Goal: Task Accomplishment & Management: Use online tool/utility

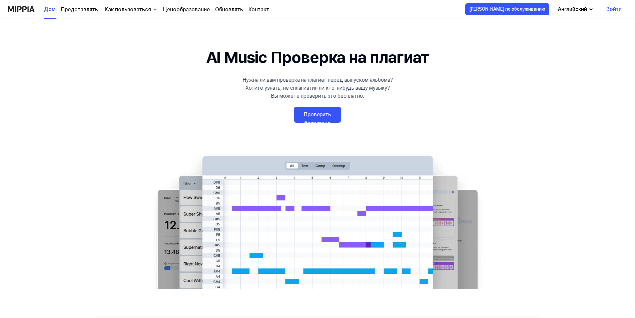
click at [327, 117] on link "Проверить бесплатно" at bounding box center [317, 115] width 47 height 16
click at [309, 113] on link "Проверить бесплатно" at bounding box center [317, 115] width 47 height 16
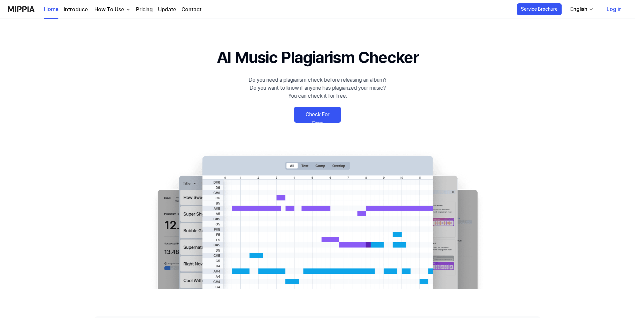
click at [334, 119] on link "Check For Free" at bounding box center [317, 115] width 47 height 16
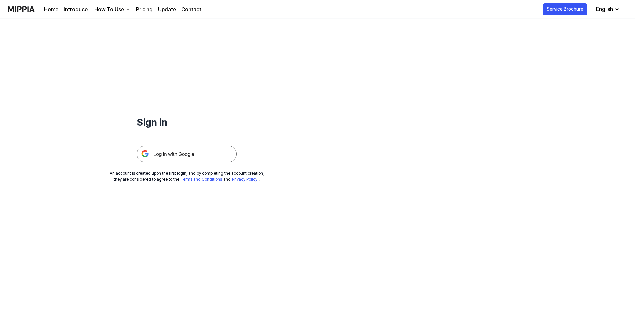
click at [189, 153] on img at bounding box center [187, 154] width 100 height 17
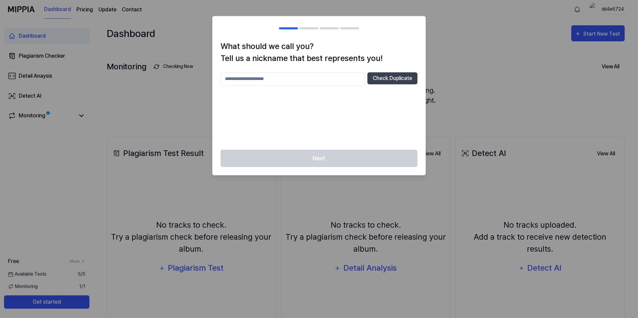
drag, startPoint x: 437, startPoint y: 65, endPoint x: 437, endPoint y: 70, distance: 5.0
click at [437, 65] on div at bounding box center [319, 159] width 638 height 318
drag, startPoint x: 319, startPoint y: 71, endPoint x: 319, endPoint y: 78, distance: 7.0
click at [319, 72] on div "What should we call you? Tell us a nickname that best represents you! Check Dup…" at bounding box center [318, 94] width 213 height 109
click at [320, 79] on input "text" at bounding box center [292, 78] width 144 height 13
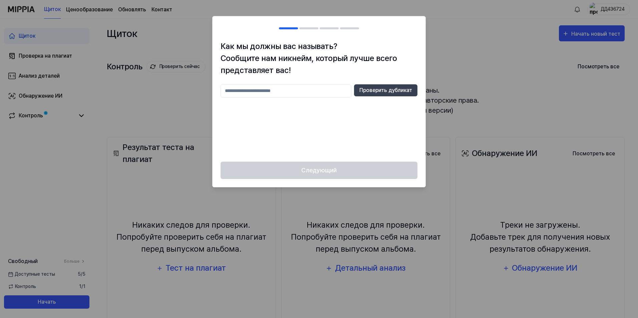
click at [311, 94] on input "text" at bounding box center [285, 90] width 131 height 13
type input "*"
type input "******"
click at [370, 95] on button "Проверить дубликат" at bounding box center [385, 90] width 63 height 12
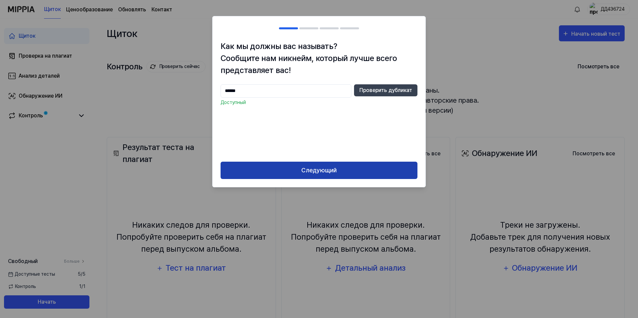
click at [342, 166] on button "Следующий" at bounding box center [318, 171] width 197 height 18
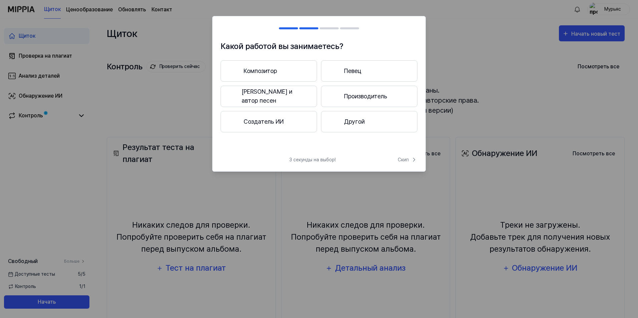
click at [271, 76] on button "Композитор" at bounding box center [268, 70] width 96 height 21
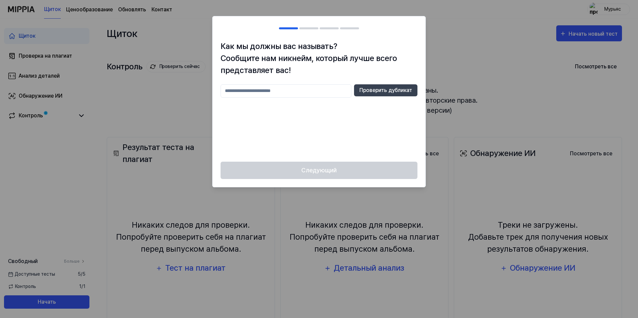
click at [330, 89] on input "text" at bounding box center [285, 90] width 131 height 13
type input "*"
click at [376, 89] on button "Проверить дубликат" at bounding box center [385, 90] width 63 height 12
click at [321, 92] on input "******" at bounding box center [285, 90] width 131 height 13
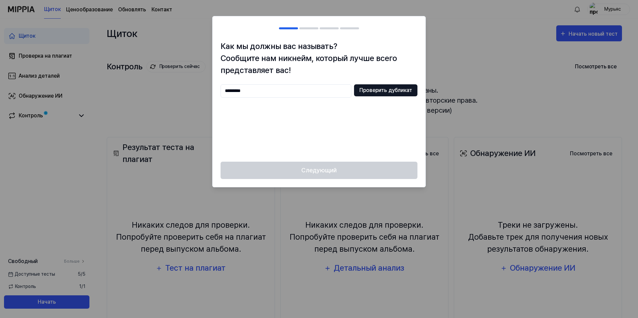
type input "*********"
click at [371, 90] on button "Проверить дубликат" at bounding box center [385, 90] width 63 height 12
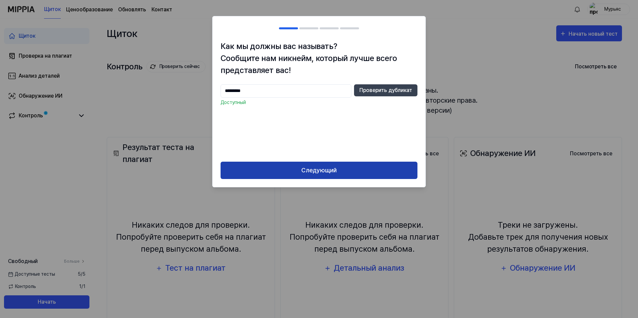
click at [351, 171] on button "Следующий" at bounding box center [318, 171] width 197 height 18
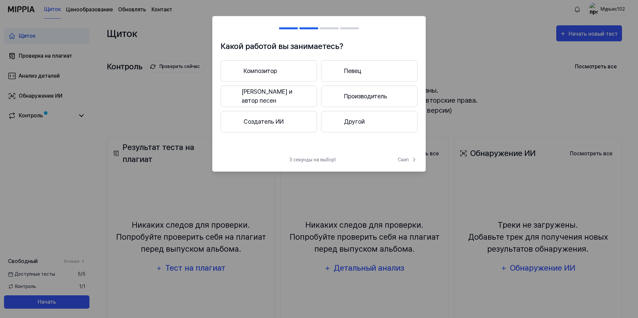
click at [292, 98] on font "Певец и автор песен" at bounding box center [275, 96] width 66 height 18
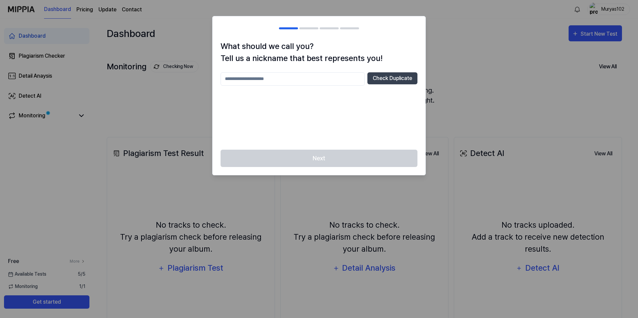
click at [264, 84] on input "text" at bounding box center [292, 78] width 144 height 13
type input "*****"
click at [388, 79] on button "Check Duplicate" at bounding box center [392, 78] width 50 height 12
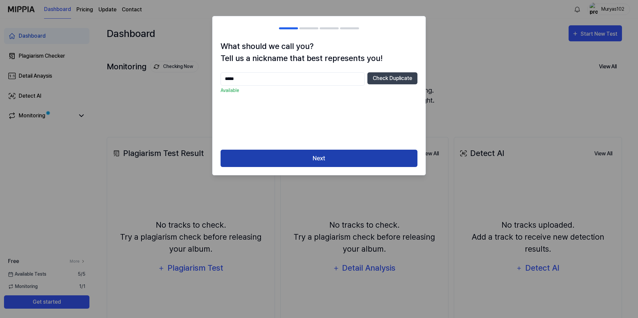
click at [365, 153] on button "Next" at bounding box center [318, 159] width 197 height 18
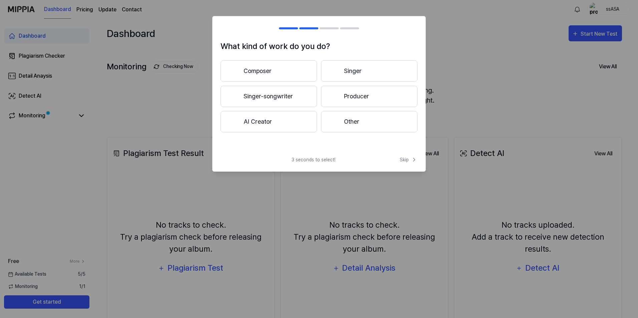
click at [271, 104] on button "Singer-songwriter" at bounding box center [268, 96] width 96 height 21
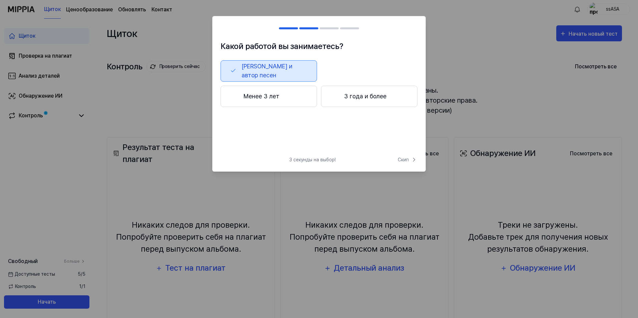
click at [281, 95] on button "Менее 3 лет" at bounding box center [268, 96] width 96 height 21
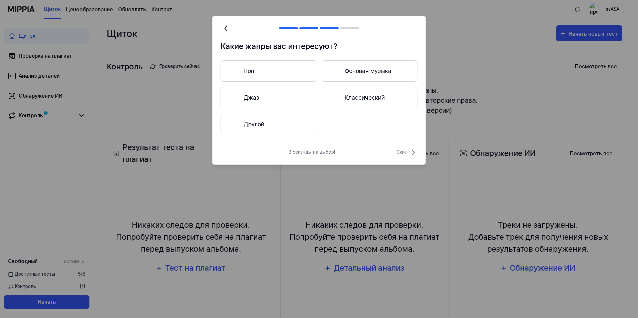
click at [290, 73] on button "Поп" at bounding box center [268, 70] width 96 height 21
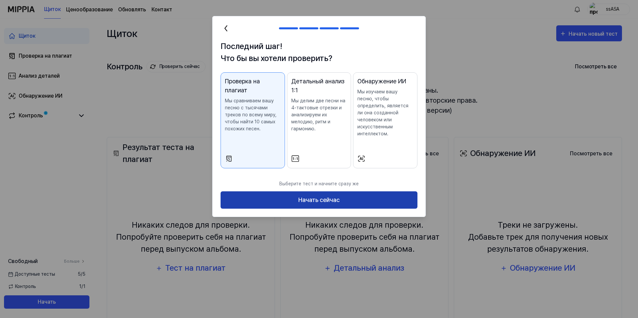
click at [338, 199] on button "Начать сейчас" at bounding box center [318, 200] width 197 height 18
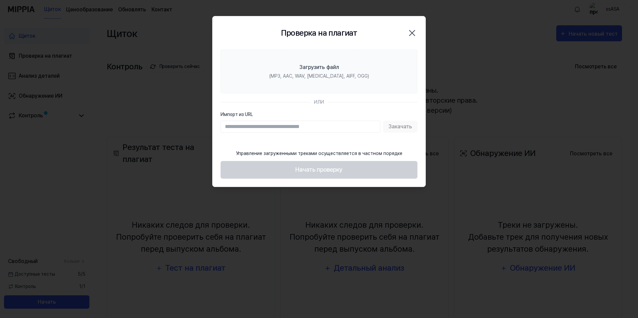
click at [266, 131] on input "Импорт из URL" at bounding box center [300, 127] width 160 height 12
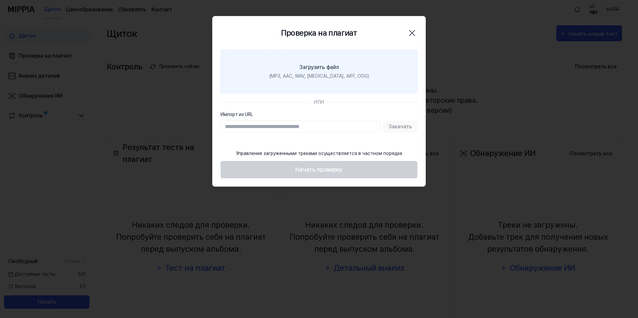
click at [312, 76] on div "(MP3, AAC, WAV, [MEDICAL_DATA], AIFF, OGG)" at bounding box center [319, 76] width 100 height 7
click at [0, 0] on input "Загрузить файл (MP3, AAC, WAV, FLAC, AIFF, OGG)" at bounding box center [0, 0] width 0 height 0
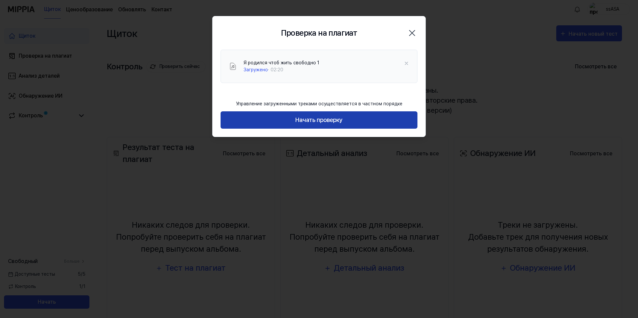
click at [291, 120] on button "Начать проверку" at bounding box center [318, 120] width 197 height 18
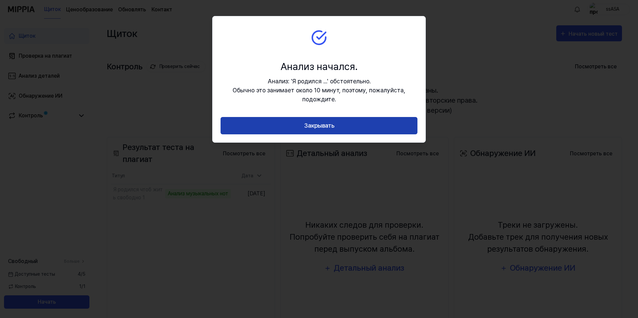
click at [299, 125] on button "Закрывать" at bounding box center [318, 126] width 197 height 18
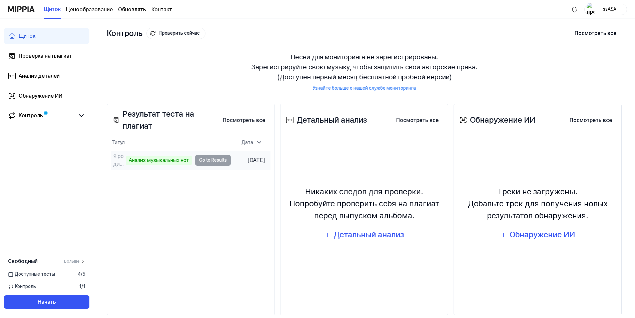
scroll to position [44, 0]
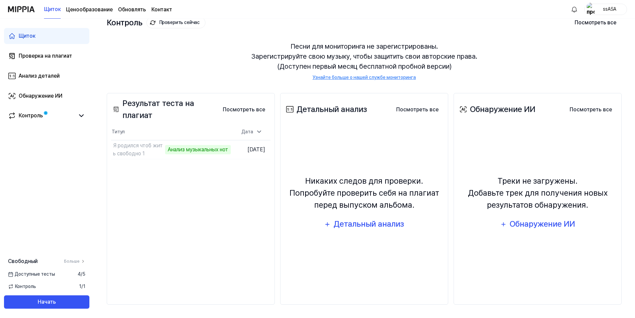
drag, startPoint x: 332, startPoint y: 227, endPoint x: 185, endPoint y: 205, distance: 147.7
click at [185, 205] on div "Результат теста на плагиат Посмотреть все Plagiarism Test Result Титул Дата Я р…" at bounding box center [364, 199] width 515 height 239
click at [154, 150] on div "Анализ музыкальных нот" at bounding box center [159, 149] width 66 height 9
click at [222, 151] on td "Я родился чтоб жить свободно 1 Анализ музыкальных нот Go to Results" at bounding box center [171, 149] width 120 height 19
click at [43, 110] on span at bounding box center [46, 113] width 6 height 6
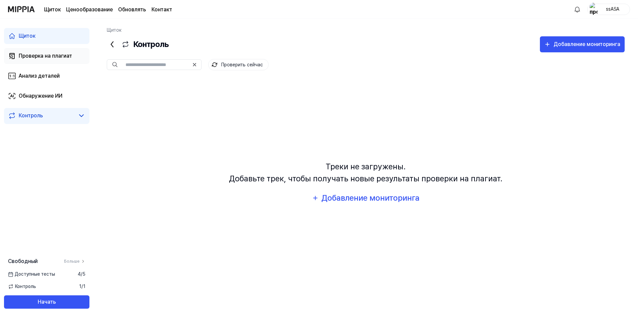
click at [50, 63] on link "Проверка на плагиат" at bounding box center [46, 56] width 85 height 16
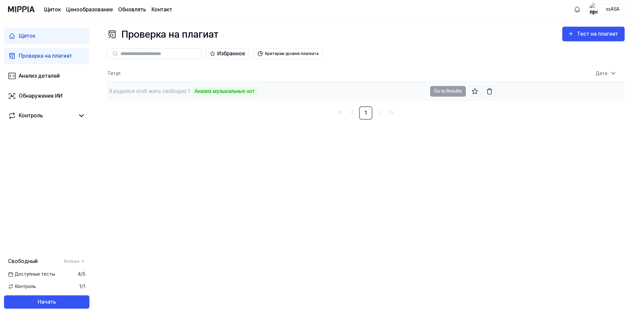
click at [449, 93] on td "Я родился чтоб жить свободно 1 Анализ музыкальных нот Go to Results" at bounding box center [301, 91] width 388 height 19
click at [218, 95] on div "Анализ музыкальных нот" at bounding box center [225, 91] width 66 height 9
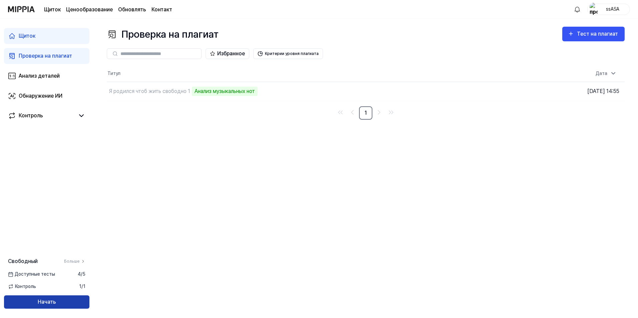
click at [67, 303] on button "Начать" at bounding box center [46, 302] width 85 height 13
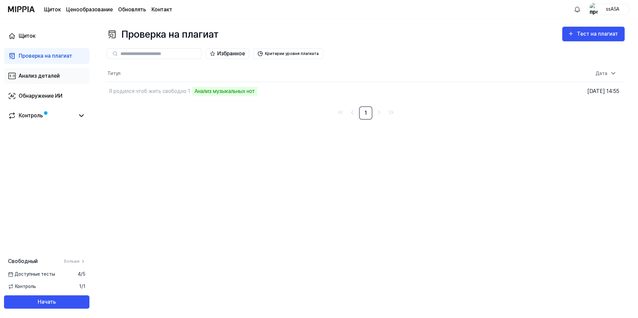
click at [55, 77] on div "Анализ деталей" at bounding box center [39, 76] width 41 height 8
click at [48, 73] on div "Анализ деталей" at bounding box center [39, 76] width 41 height 8
click at [40, 39] on link "Щиток" at bounding box center [46, 36] width 85 height 16
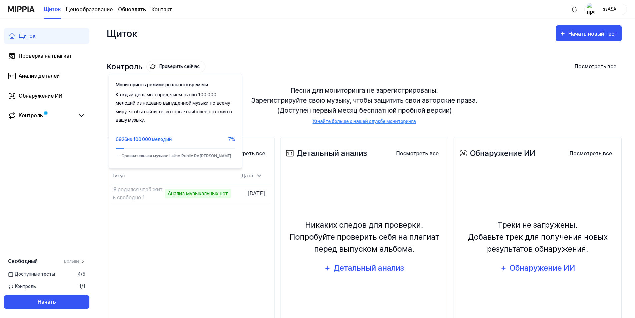
click at [173, 68] on font "Проверить сейчас" at bounding box center [179, 66] width 40 height 9
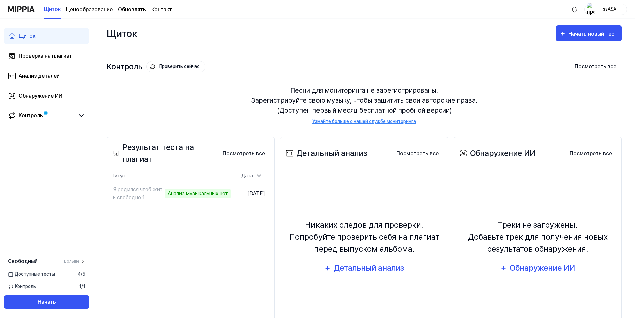
drag, startPoint x: 161, startPoint y: 74, endPoint x: 161, endPoint y: 70, distance: 3.7
click at [161, 70] on div "Контроль Проверить сейчас Посмотреть все Monitoring Песни для мониторинга не за…" at bounding box center [364, 86] width 515 height 76
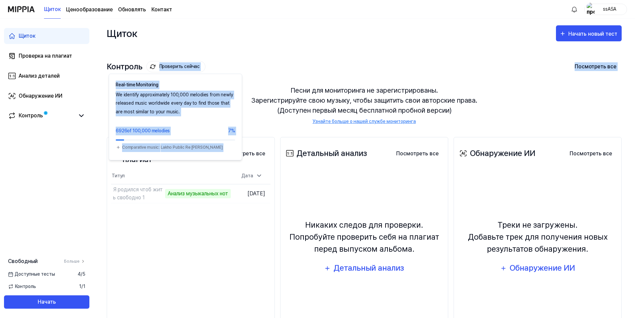
click at [161, 69] on font "Проверить сейчас" at bounding box center [179, 66] width 40 height 9
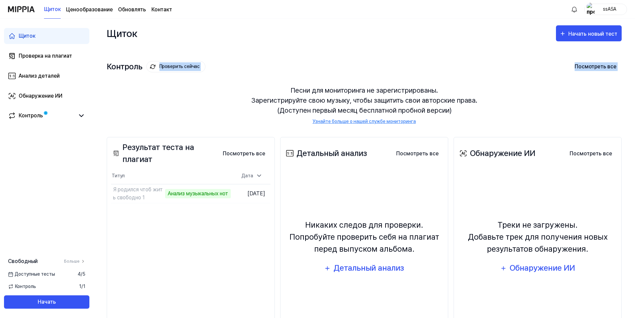
click at [161, 69] on font "Проверить сейчас" at bounding box center [179, 66] width 40 height 9
click at [224, 68] on div "Контроль Проверить сейчас Посмотреть все" at bounding box center [364, 66] width 515 height 11
click at [251, 177] on font "Дата" at bounding box center [248, 175] width 12 height 7
click at [247, 157] on button "Посмотреть все" at bounding box center [243, 153] width 53 height 13
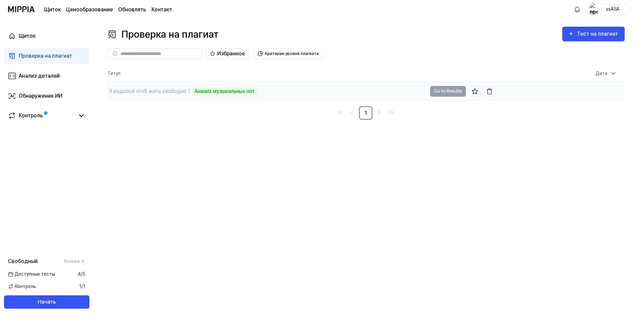
click at [200, 90] on div "Анализ музыкальных нот" at bounding box center [225, 91] width 66 height 9
click at [440, 90] on td "Я родился чтоб жить свободно 1 Анализ музыкальных нот Go to Results" at bounding box center [301, 91] width 388 height 19
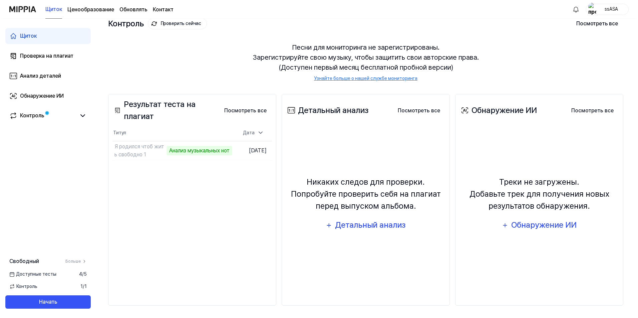
scroll to position [44, 0]
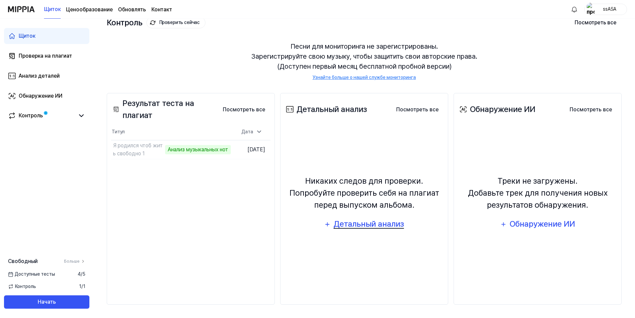
click at [348, 224] on div "Детальный анализ" at bounding box center [368, 224] width 71 height 13
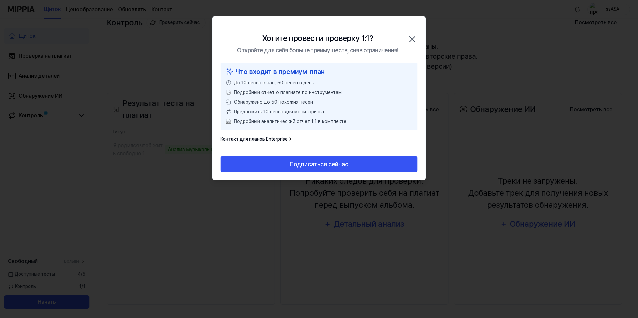
click at [409, 38] on icon "button" at bounding box center [412, 39] width 11 height 11
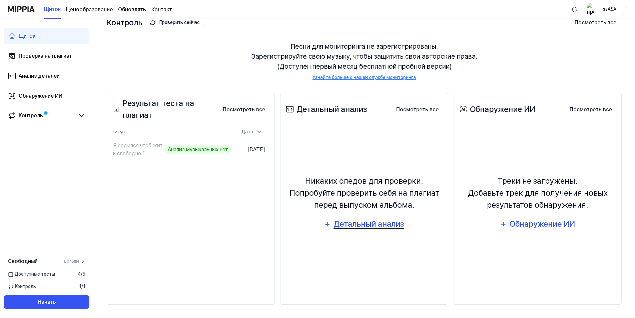
click at [376, 222] on div "Детальный анализ" at bounding box center [368, 224] width 71 height 13
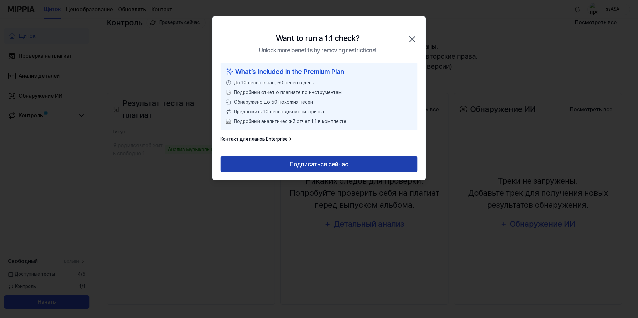
click at [327, 168] on button "Подписаться сейчас" at bounding box center [318, 164] width 197 height 16
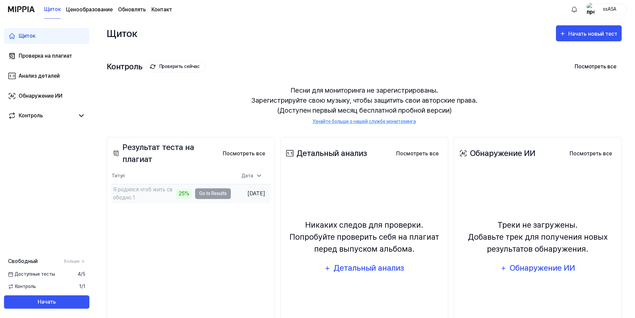
click at [176, 196] on div "25%" at bounding box center [184, 193] width 16 height 9
click at [193, 196] on td "Я родился чтоб жить свободно 1 35% Go to Results" at bounding box center [171, 193] width 120 height 19
click at [65, 277] on div "Доступные тесты 4 / 5" at bounding box center [46, 274] width 93 height 7
click at [47, 60] on div "Проверка на плагиат" at bounding box center [45, 56] width 53 height 8
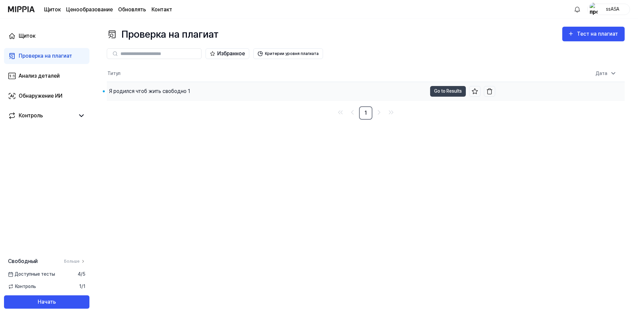
click at [155, 87] on div "Я родился чтоб жить свободно 1" at bounding box center [267, 91] width 320 height 19
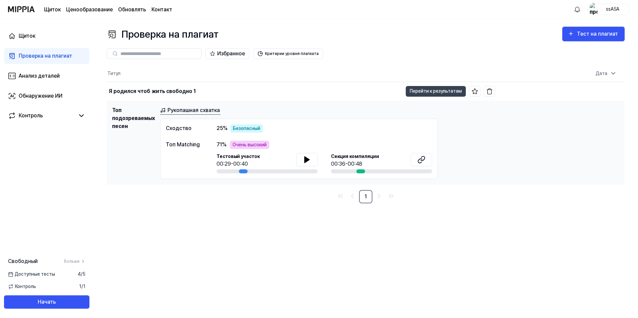
drag, startPoint x: 193, startPoint y: 142, endPoint x: 164, endPoint y: 146, distance: 28.6
click at [164, 147] on div "Сходство 25 % Безопасный Топ Matching 71 % Очень высокий Тестовый участок 00:29…" at bounding box center [299, 149] width 278 height 60
drag, startPoint x: 178, startPoint y: 143, endPoint x: 200, endPoint y: 144, distance: 22.0
click at [200, 144] on div "Топ Matching" at bounding box center [184, 145] width 37 height 8
copy div "Топ Matching"
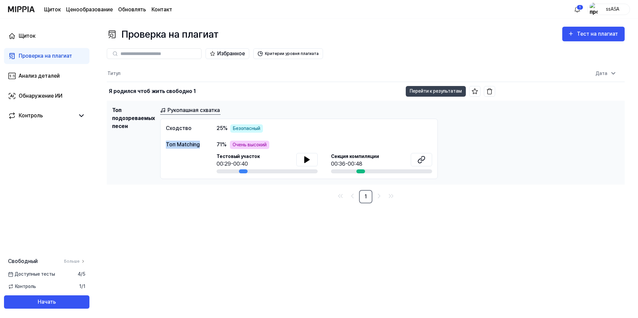
click at [194, 145] on div "Топ Matching" at bounding box center [184, 145] width 37 height 8
drag, startPoint x: 361, startPoint y: 170, endPoint x: 368, endPoint y: 170, distance: 7.0
click at [368, 170] on div at bounding box center [381, 171] width 101 height 4
drag, startPoint x: 331, startPoint y: 155, endPoint x: 377, endPoint y: 156, distance: 46.1
click at [377, 156] on div "Секция компиляции 00:36-00:48" at bounding box center [381, 160] width 101 height 15
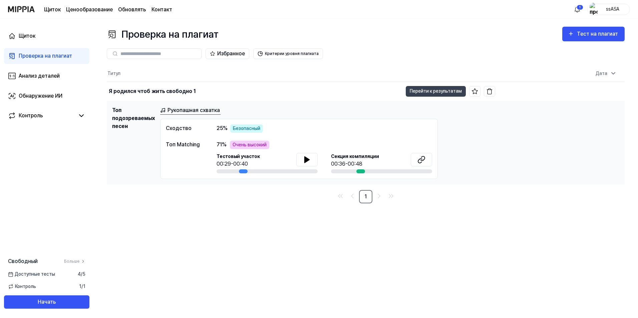
drag, startPoint x: 377, startPoint y: 156, endPoint x: 379, endPoint y: 161, distance: 5.4
click at [379, 161] on div "Секция компиляции 00:36-00:48" at bounding box center [381, 160] width 101 height 15
click at [315, 161] on button at bounding box center [306, 159] width 21 height 13
click at [314, 161] on button at bounding box center [306, 159] width 21 height 13
click at [300, 159] on button at bounding box center [306, 159] width 21 height 13
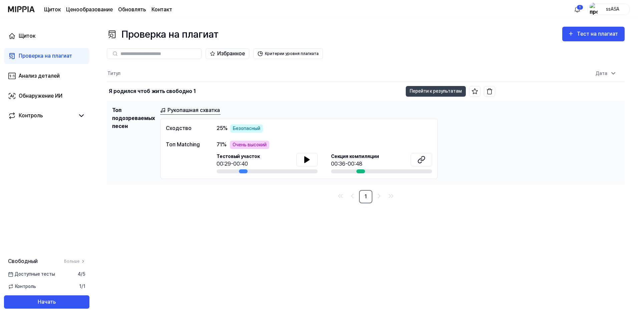
click at [308, 160] on icon at bounding box center [307, 160] width 5 height 6
click at [308, 160] on icon at bounding box center [308, 159] width 1 height 5
click at [430, 91] on button "Перейти к результатам" at bounding box center [436, 91] width 60 height 11
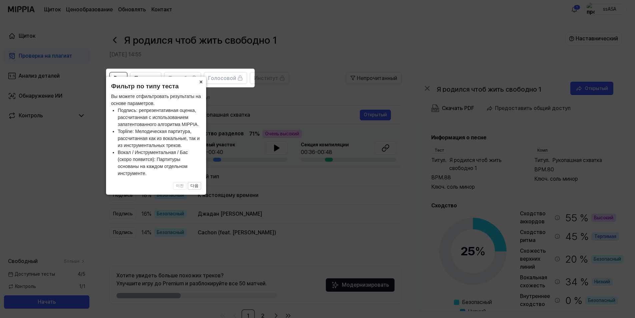
click at [200, 83] on button "×" at bounding box center [200, 81] width 11 height 9
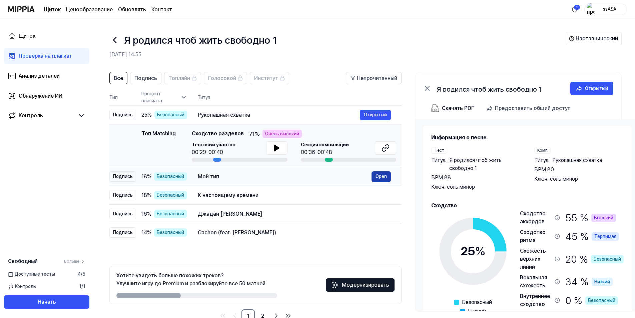
click at [384, 175] on button "Open" at bounding box center [381, 176] width 19 height 11
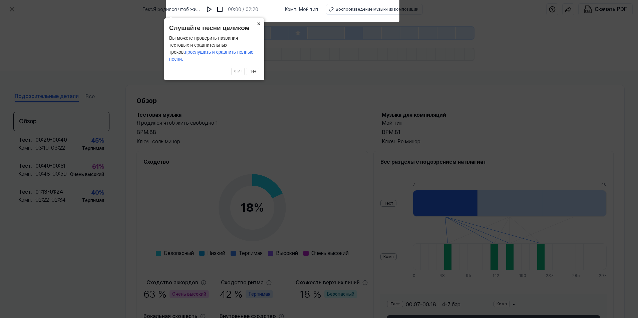
click at [260, 28] on button "×" at bounding box center [259, 22] width 11 height 9
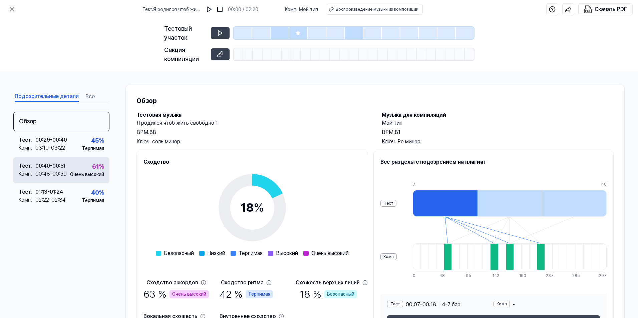
click at [95, 168] on font "61" at bounding box center [95, 166] width 7 height 7
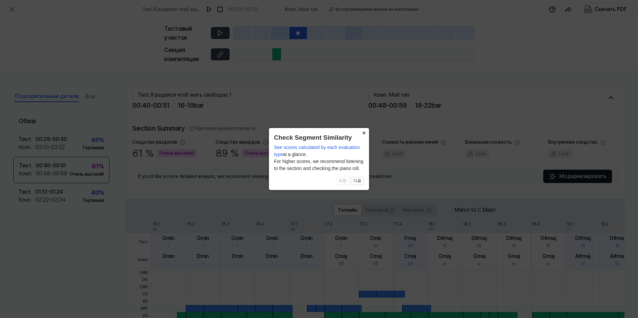
click at [362, 132] on button "×" at bounding box center [363, 132] width 11 height 9
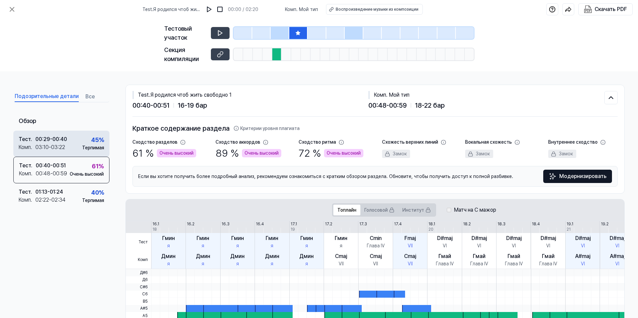
click at [68, 139] on div "Тест. 00:29 - 00:40 Комп. 03:10 - 03:22 45 % Терпимая" at bounding box center [61, 144] width 96 height 26
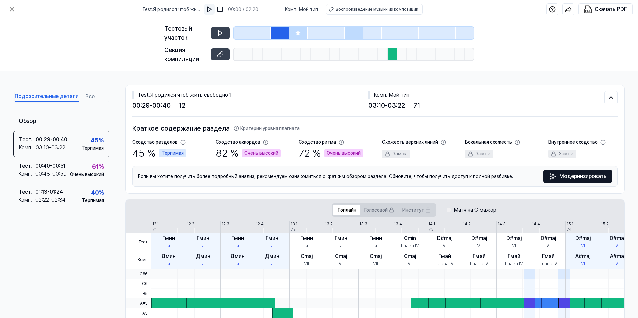
click at [209, 11] on button at bounding box center [209, 9] width 11 height 11
click at [212, 10] on img at bounding box center [209, 9] width 7 height 7
click at [88, 96] on button "Все" at bounding box center [89, 96] width 9 height 11
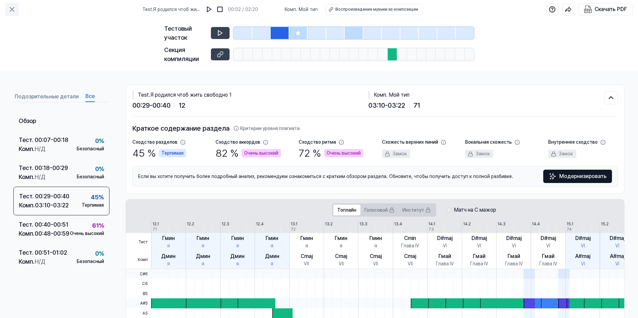
click at [13, 9] on icon at bounding box center [12, 9] width 4 height 4
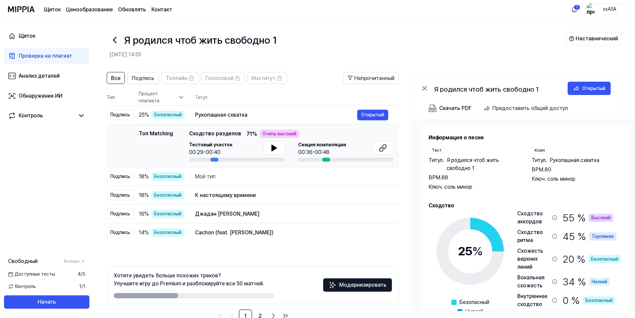
click at [215, 160] on div at bounding box center [214, 160] width 8 height 4
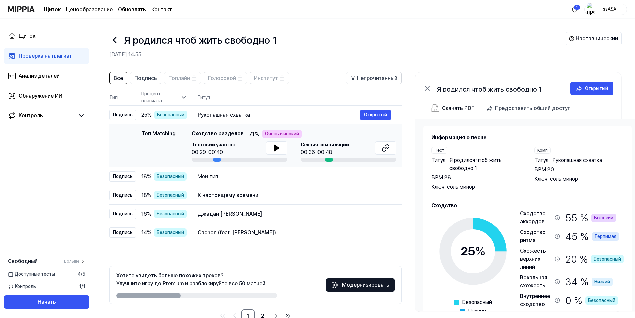
drag, startPoint x: 216, startPoint y: 159, endPoint x: 244, endPoint y: 151, distance: 29.4
click at [229, 155] on div "Тестовый участок 00:29-00:40" at bounding box center [240, 151] width 96 height 20
click at [275, 146] on icon at bounding box center [276, 148] width 5 height 6
click at [275, 146] on icon at bounding box center [275, 147] width 1 height 5
click at [277, 131] on font "Очень высокий" at bounding box center [282, 133] width 34 height 7
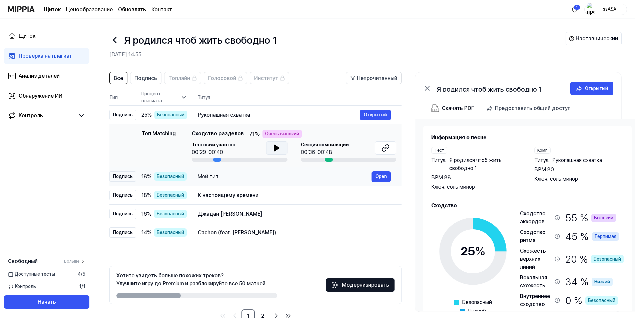
click at [222, 177] on div "Мой тип" at bounding box center [285, 177] width 174 height 8
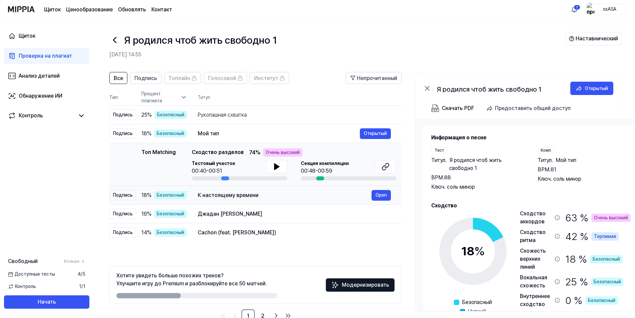
click at [241, 196] on div "К настоящему времени" at bounding box center [285, 195] width 174 height 8
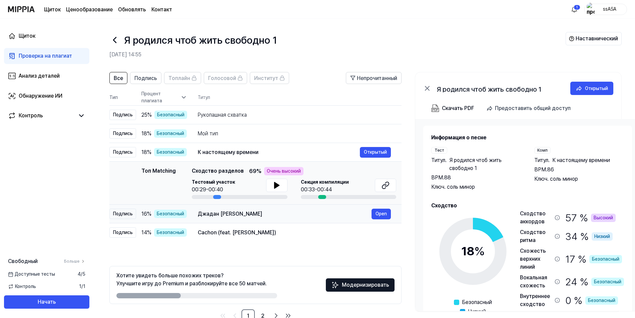
click at [246, 215] on div "Джадан [PERSON_NAME]" at bounding box center [285, 214] width 174 height 8
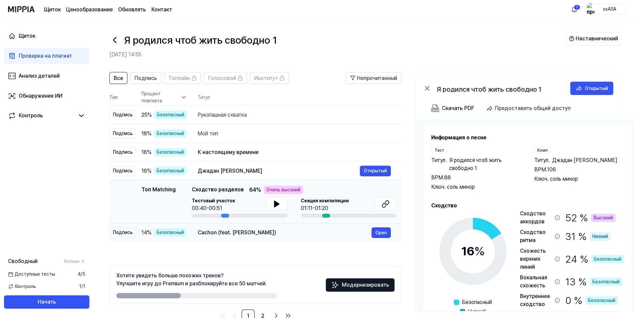
click at [247, 227] on td "Cachon (feat. [PERSON_NAME]) Open" at bounding box center [294, 232] width 214 height 19
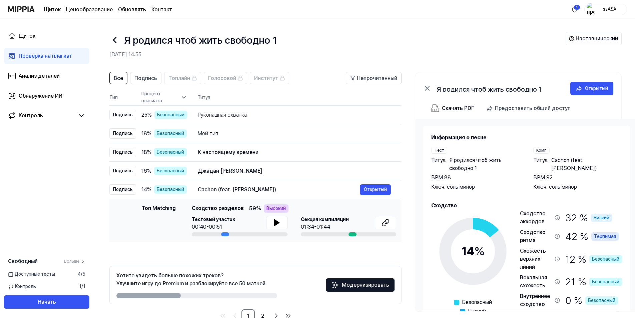
scroll to position [0, 5]
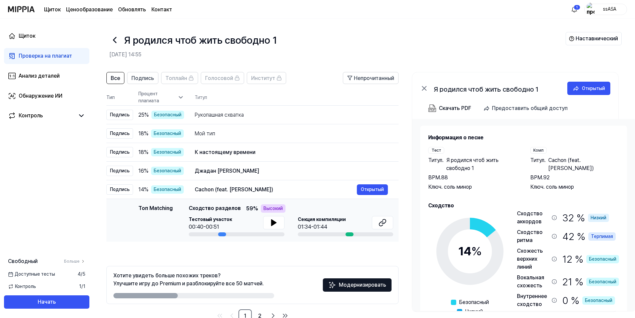
drag, startPoint x: 225, startPoint y: 234, endPoint x: 206, endPoint y: 236, distance: 18.8
click at [206, 236] on div at bounding box center [237, 235] width 96 height 4
click at [274, 221] on icon at bounding box center [274, 223] width 8 height 8
click at [378, 189] on button "Открытый" at bounding box center [372, 189] width 31 height 11
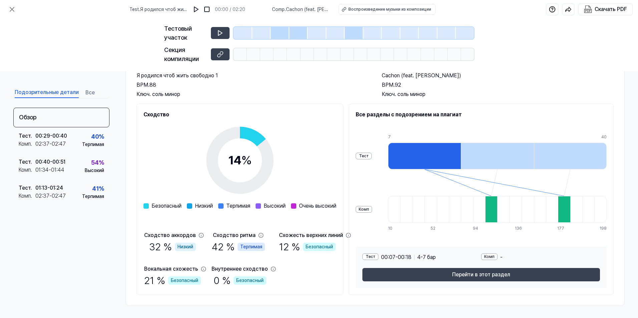
scroll to position [49, 0]
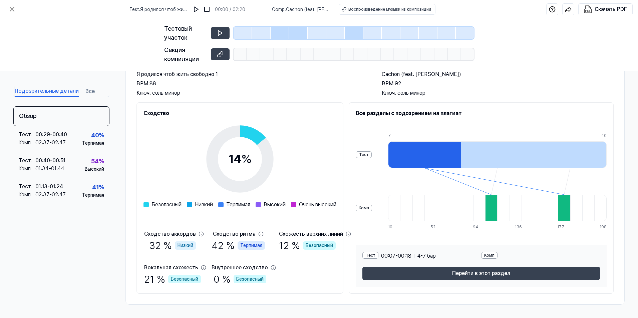
click at [320, 207] on span "Очень высокий" at bounding box center [317, 205] width 37 height 8
click at [158, 234] on div "Сходство аккордов" at bounding box center [170, 234] width 52 height 8
drag, startPoint x: 158, startPoint y: 234, endPoint x: 200, endPoint y: 233, distance: 42.4
click at [200, 233] on icon at bounding box center [200, 234] width 5 height 5
drag, startPoint x: 255, startPoint y: 233, endPoint x: 259, endPoint y: 234, distance: 3.4
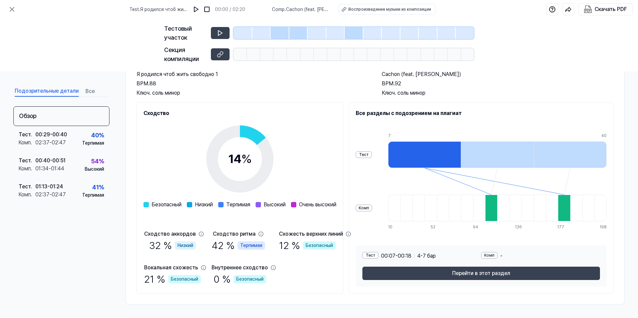
click at [256, 233] on div "Сходство ритма" at bounding box center [234, 234] width 43 height 8
drag, startPoint x: 272, startPoint y: 250, endPoint x: 276, endPoint y: 268, distance: 18.5
click at [265, 252] on div "42 % Терпимая" at bounding box center [237, 245] width 53 height 15
click at [264, 280] on font "Безопасный" at bounding box center [249, 279] width 27 height 7
drag, startPoint x: 327, startPoint y: 212, endPoint x: 326, endPoint y: 207, distance: 5.1
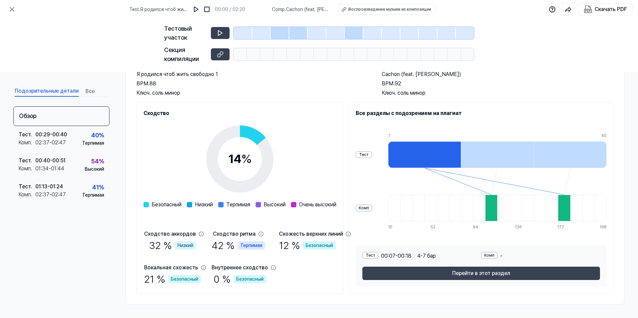
click at [327, 211] on div "14 % Безопасный Низкий Терпимая Высокий Очень высокий Сходство аккордов 32 % Ни…" at bounding box center [239, 201] width 193 height 169
click at [318, 206] on div "Очень высокий" at bounding box center [313, 205] width 45 height 8
drag, startPoint x: 317, startPoint y: 205, endPoint x: 306, endPoint y: 201, distance: 11.9
click at [296, 205] on span at bounding box center [293, 204] width 5 height 5
click at [85, 135] on div "40 % Терпимая" at bounding box center [93, 139] width 22 height 16
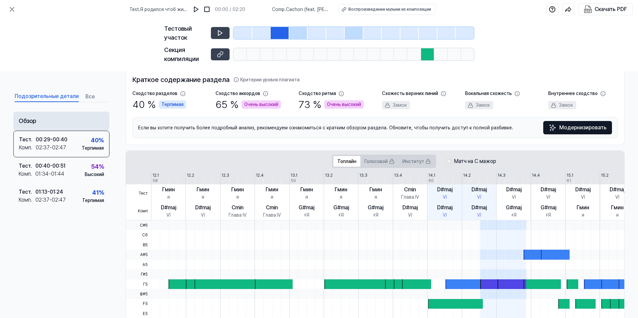
click at [70, 123] on div "Обзор" at bounding box center [61, 121] width 96 height 19
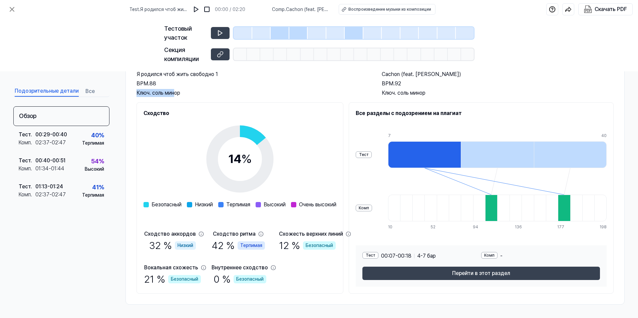
drag, startPoint x: 136, startPoint y: 91, endPoint x: 175, endPoint y: 91, distance: 39.0
click at [175, 91] on div "Ключ. соль минор" at bounding box center [252, 93] width 232 height 8
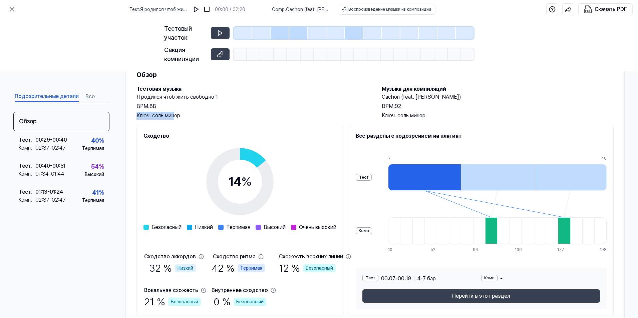
scroll to position [0, 0]
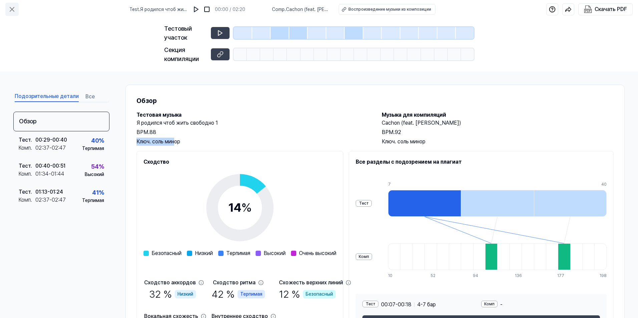
click at [10, 9] on icon at bounding box center [12, 9] width 8 height 8
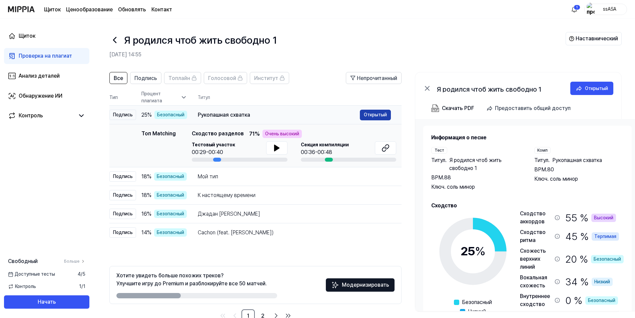
click at [373, 117] on button "Открытый" at bounding box center [375, 115] width 31 height 11
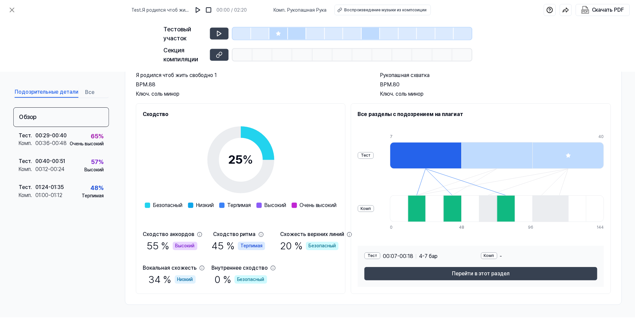
scroll to position [49, 0]
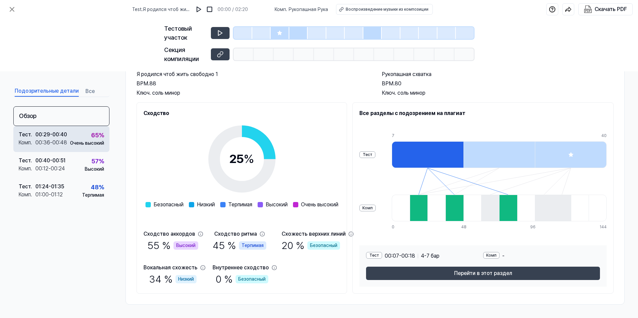
click at [90, 142] on div "Очень высокий" at bounding box center [87, 143] width 34 height 7
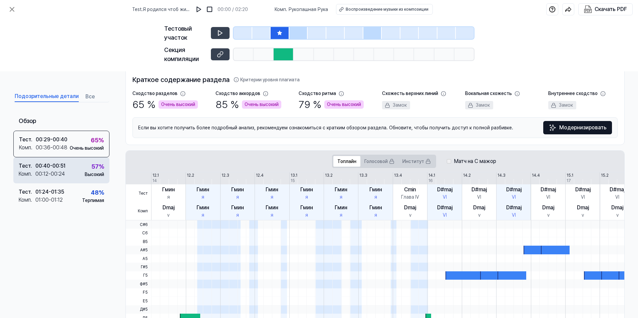
click at [85, 164] on div "57 % Высокий" at bounding box center [94, 170] width 19 height 16
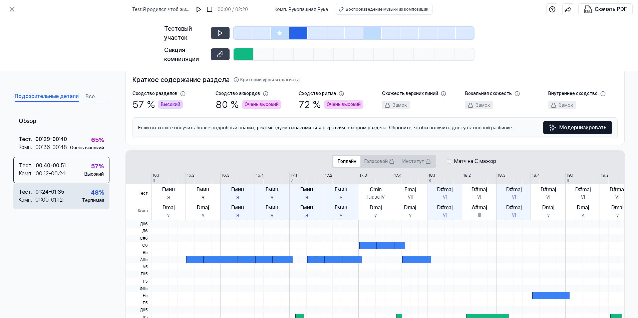
click at [91, 192] on font "48" at bounding box center [95, 192] width 8 height 7
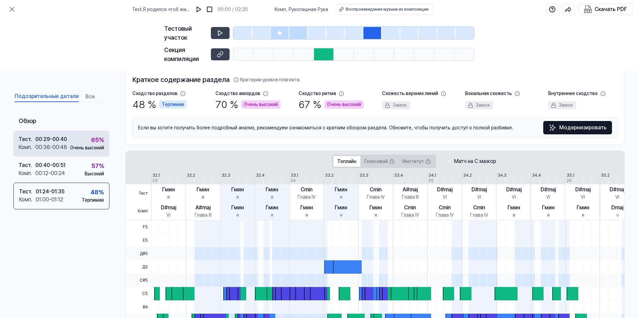
click at [79, 138] on div "65 % Очень высокий" at bounding box center [87, 143] width 34 height 16
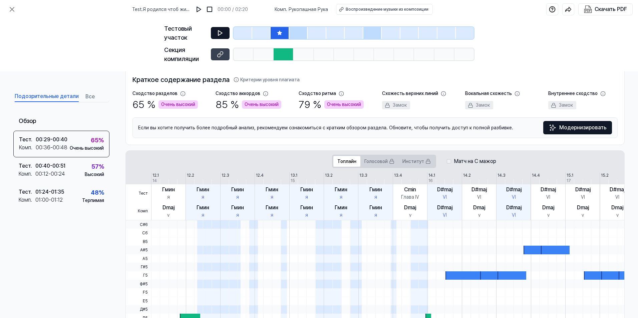
click at [220, 34] on icon at bounding box center [220, 33] width 7 height 7
click at [221, 34] on icon at bounding box center [221, 33] width 1 height 4
click at [220, 31] on icon at bounding box center [220, 33] width 7 height 7
click at [16, 6] on button at bounding box center [11, 9] width 13 height 13
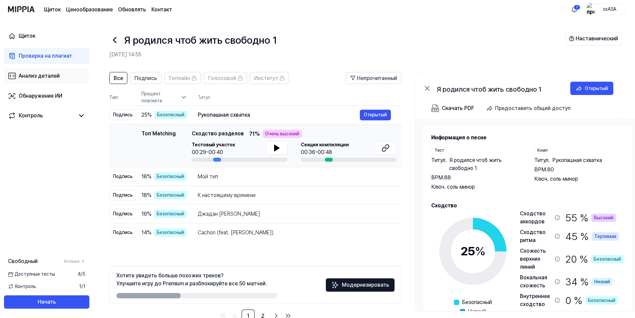
click at [60, 73] on link "Анализ деталей" at bounding box center [46, 76] width 85 height 16
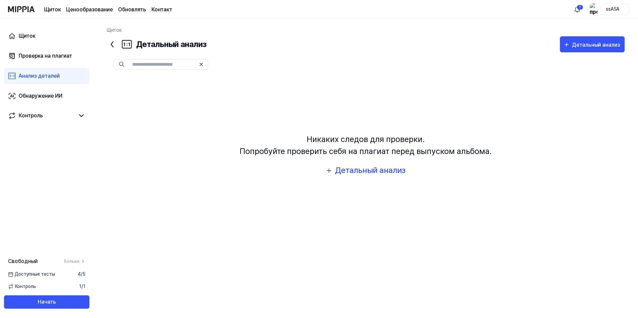
click at [52, 105] on div "Щиток Проверка на плагиат Анализ деталей Обнаружение ИИ Контроль" at bounding box center [46, 76] width 93 height 115
click at [52, 96] on div "Обнаружение ИИ" at bounding box center [41, 96] width 44 height 8
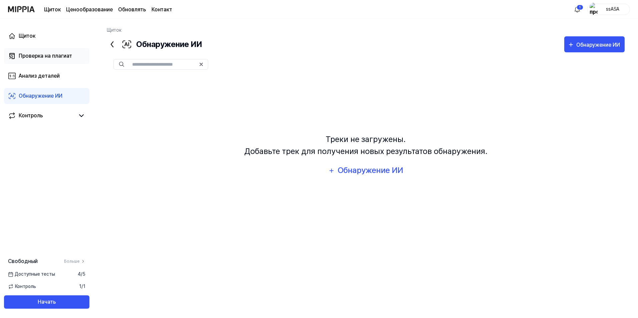
click at [47, 53] on div "Проверка на плагиат" at bounding box center [45, 56] width 53 height 8
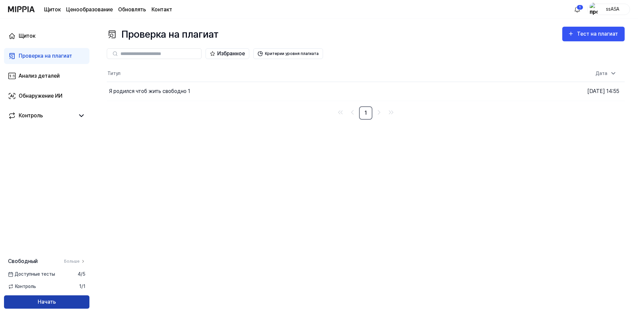
click at [64, 302] on button "Начать" at bounding box center [46, 302] width 85 height 13
click at [36, 303] on button "Начать" at bounding box center [46, 302] width 85 height 13
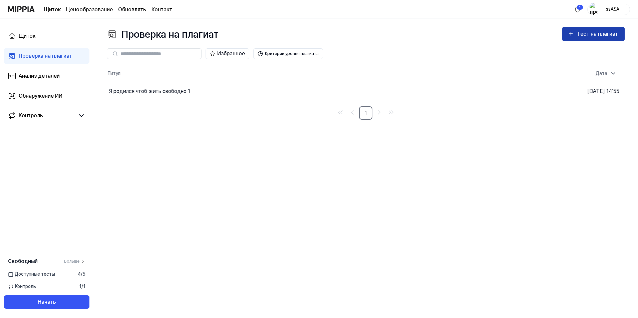
click at [578, 31] on div "Тест на плагиат" at bounding box center [598, 34] width 42 height 9
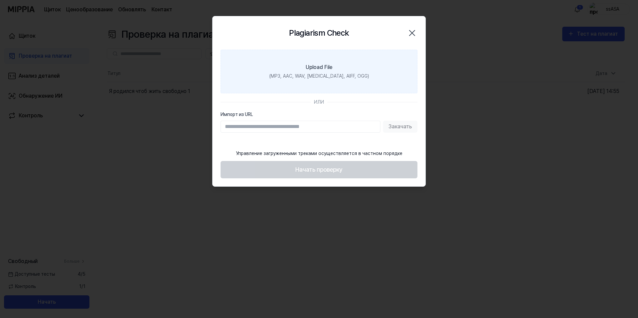
click at [326, 79] on div "(MP3, AAC, WAV, [MEDICAL_DATA], AIFF, OGG)" at bounding box center [319, 76] width 100 height 7
click at [0, 0] on input "Upload File (MP3, AAC, WAV, [MEDICAL_DATA], AIFF, OGG)" at bounding box center [0, 0] width 0 height 0
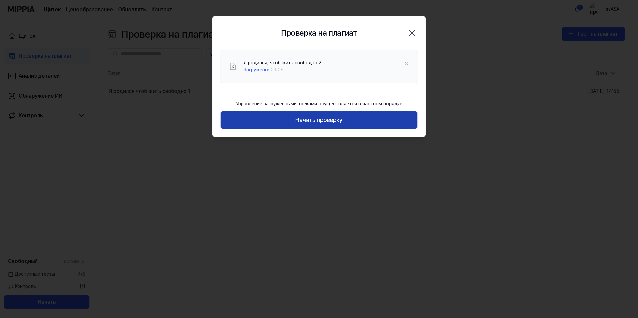
click at [325, 128] on button "Начать проверку" at bounding box center [318, 120] width 197 height 18
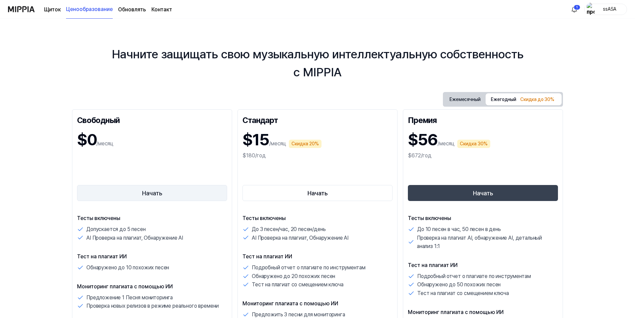
click at [211, 189] on button "Начать" at bounding box center [152, 193] width 150 height 16
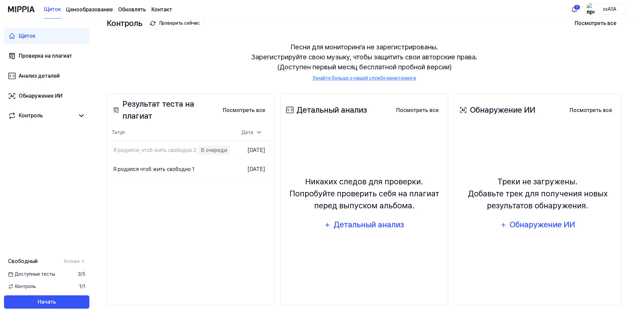
scroll to position [44, 0]
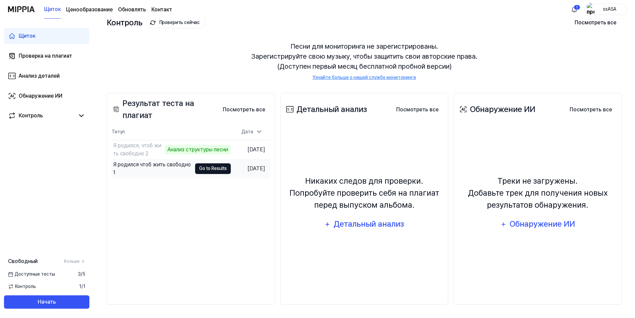
click at [195, 169] on button "Go to Results" at bounding box center [213, 168] width 36 height 11
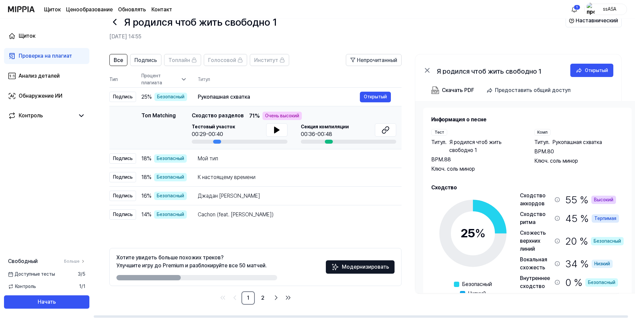
scroll to position [0, 7]
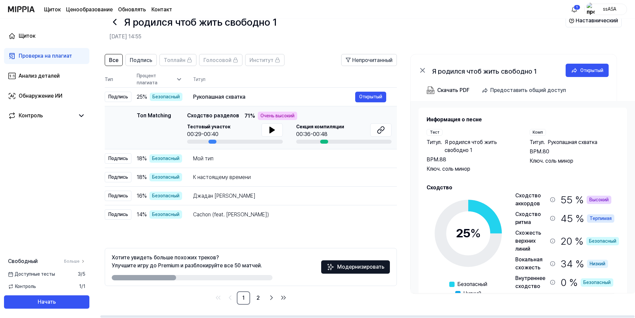
drag, startPoint x: 216, startPoint y: 142, endPoint x: 203, endPoint y: 142, distance: 13.0
click at [203, 142] on div at bounding box center [235, 142] width 96 height 4
click at [176, 78] on icon at bounding box center [179, 79] width 7 height 7
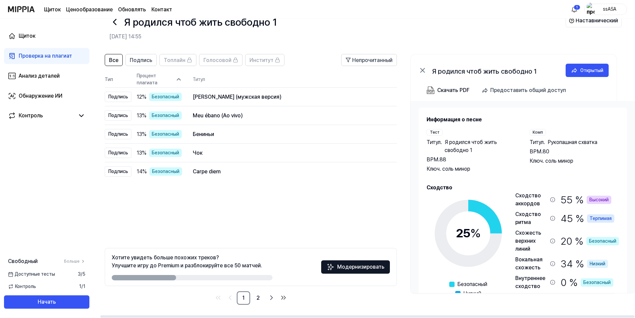
click at [176, 78] on icon at bounding box center [178, 79] width 7 height 7
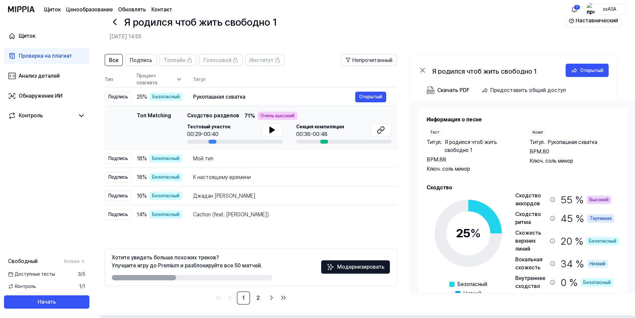
click at [176, 78] on icon at bounding box center [179, 79] width 7 height 7
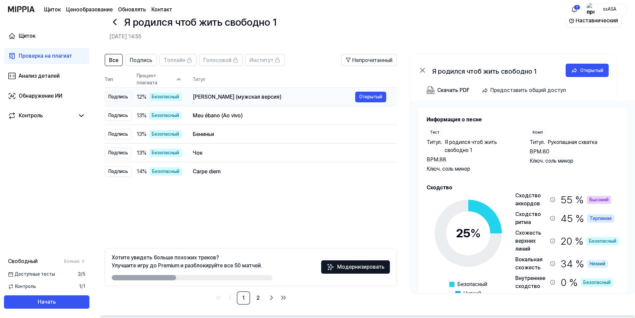
click at [115, 96] on div "Подпись" at bounding box center [118, 97] width 27 height 10
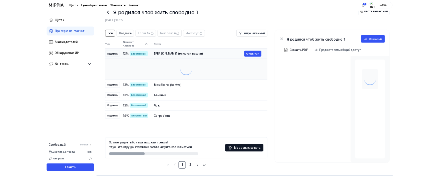
scroll to position [0, 0]
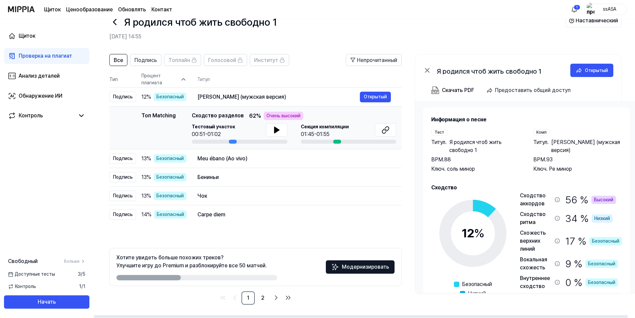
drag, startPoint x: 211, startPoint y: 114, endPoint x: 301, endPoint y: 112, distance: 90.1
click at [301, 112] on div "Top Matching Сходство разделов 62 % Очень высокий" at bounding box center [294, 116] width 204 height 8
click at [162, 155] on font "Безопасный" at bounding box center [169, 158] width 27 height 7
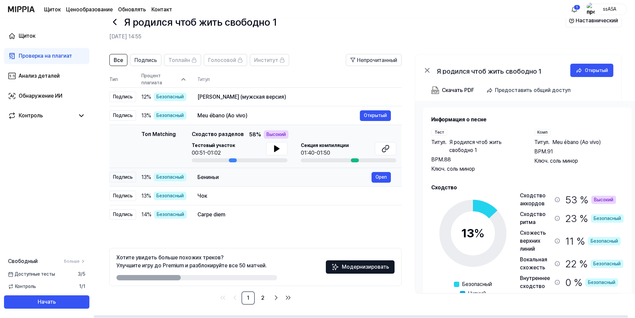
click at [172, 180] on font "Безопасный" at bounding box center [169, 177] width 27 height 7
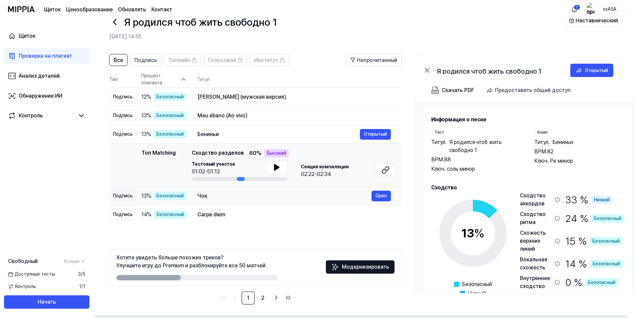
click at [184, 199] on font "Безопасный" at bounding box center [169, 195] width 27 height 7
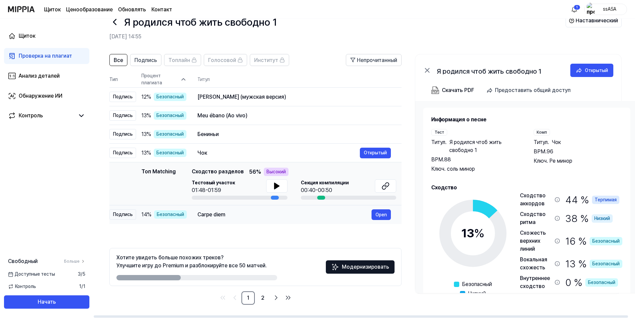
click at [197, 212] on td "Carpe diem Open" at bounding box center [294, 214] width 215 height 19
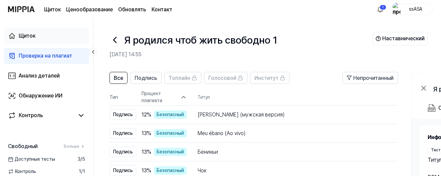
click at [59, 41] on link "Щиток" at bounding box center [46, 36] width 85 height 16
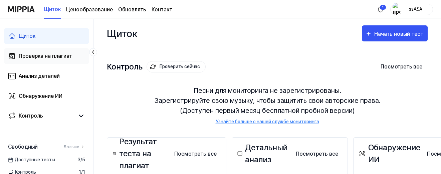
click at [61, 53] on div "Проверка на плагиат" at bounding box center [45, 56] width 53 height 8
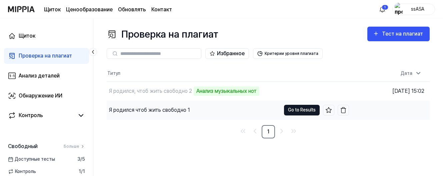
click at [315, 111] on button "Go to Results" at bounding box center [302, 110] width 36 height 11
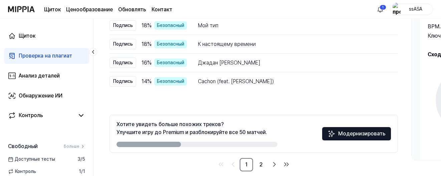
scroll to position [160, 0]
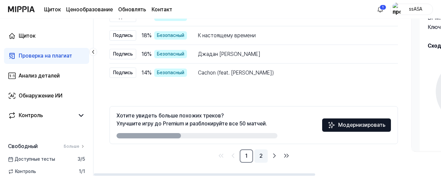
click at [260, 157] on link "2" at bounding box center [260, 156] width 13 height 13
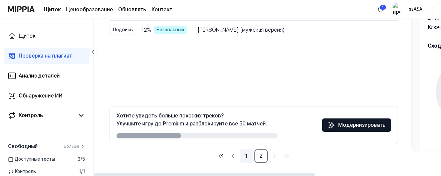
click at [249, 155] on link "1" at bounding box center [246, 156] width 13 height 13
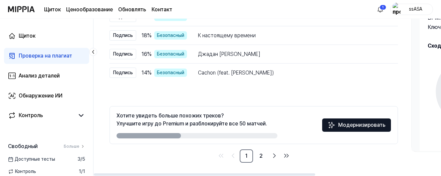
scroll to position [0, 0]
click at [264, 154] on link "2" at bounding box center [260, 156] width 13 height 13
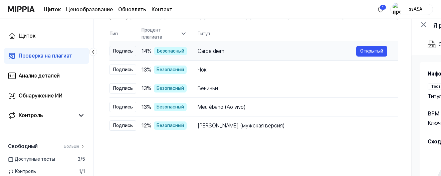
scroll to position [17, 0]
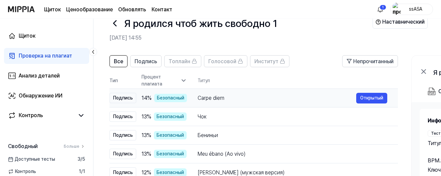
click at [160, 95] on font "Безопасный" at bounding box center [170, 98] width 27 height 7
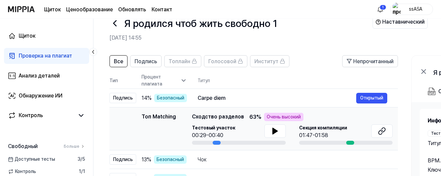
click at [182, 83] on icon at bounding box center [183, 80] width 7 height 7
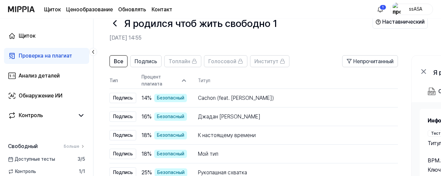
click at [182, 83] on icon at bounding box center [183, 80] width 7 height 7
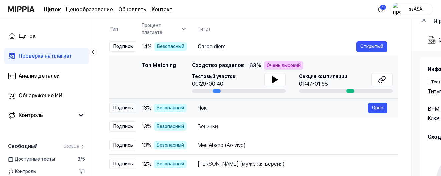
scroll to position [83, 0]
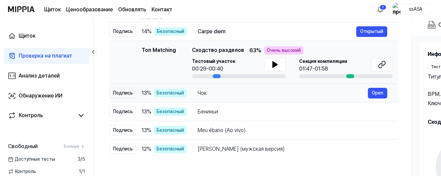
click at [200, 94] on div "Чок" at bounding box center [282, 93] width 170 height 8
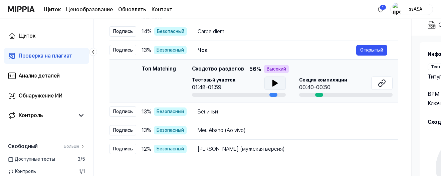
click at [270, 83] on button at bounding box center [274, 83] width 21 height 13
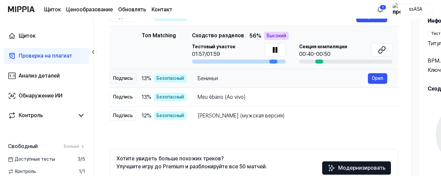
click at [271, 80] on div "Бениньи" at bounding box center [282, 79] width 170 height 8
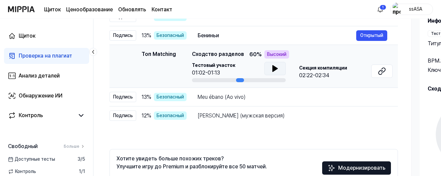
click at [267, 65] on button at bounding box center [274, 68] width 21 height 13
click at [274, 98] on div "Meu ébano (Ao vivo)" at bounding box center [282, 97] width 170 height 8
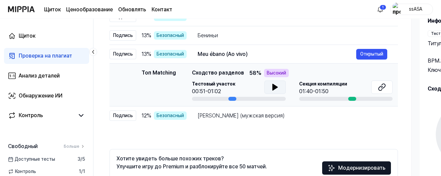
click at [272, 90] on icon at bounding box center [274, 87] width 5 height 6
click at [273, 119] on div "[PERSON_NAME] (мужская версия)" at bounding box center [282, 116] width 170 height 8
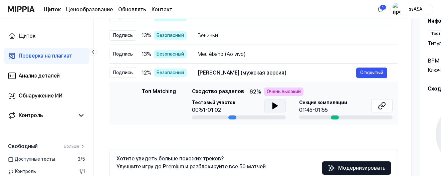
click at [275, 101] on button at bounding box center [274, 105] width 21 height 13
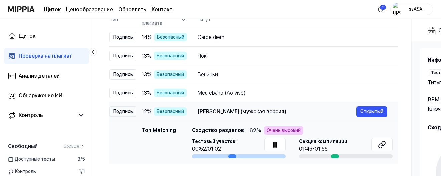
scroll to position [17, 0]
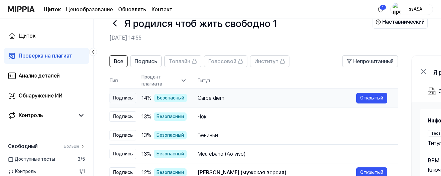
click at [270, 91] on td "Carpe diem Открытый" at bounding box center [292, 98] width 211 height 19
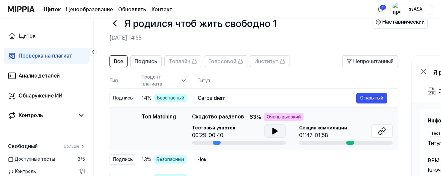
click at [275, 130] on icon at bounding box center [274, 131] width 5 height 6
click at [275, 129] on icon at bounding box center [275, 131] width 8 height 8
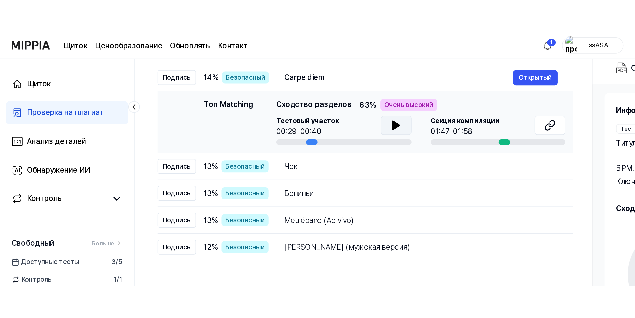
scroll to position [0, 0]
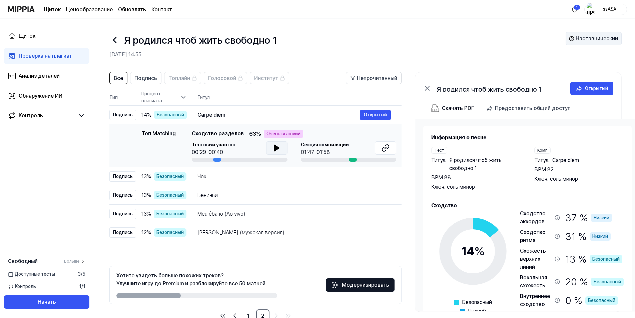
click at [580, 40] on font "Наставнический" at bounding box center [597, 39] width 42 height 8
click at [142, 80] on span "Подпись" at bounding box center [145, 78] width 23 height 8
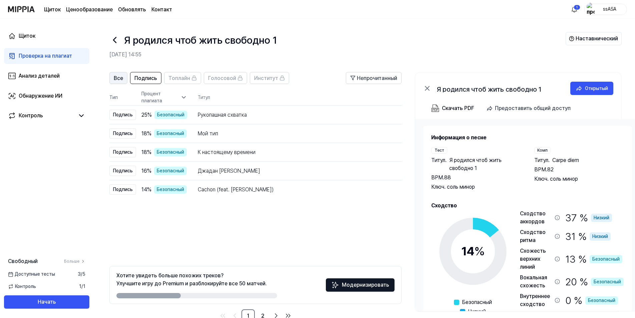
click at [119, 77] on span "Все" at bounding box center [118, 78] width 9 height 8
click at [144, 79] on span "Подпись" at bounding box center [145, 78] width 23 height 8
click at [126, 79] on button "Все" at bounding box center [118, 78] width 18 height 12
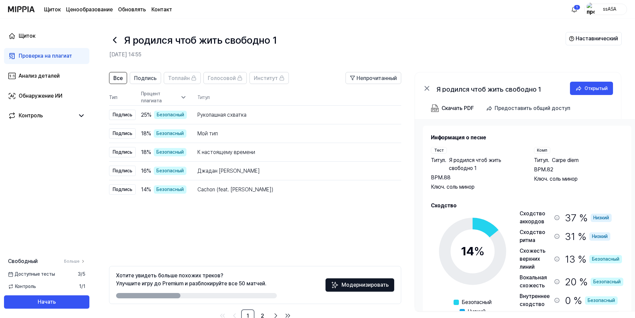
click at [181, 98] on icon at bounding box center [183, 97] width 7 height 7
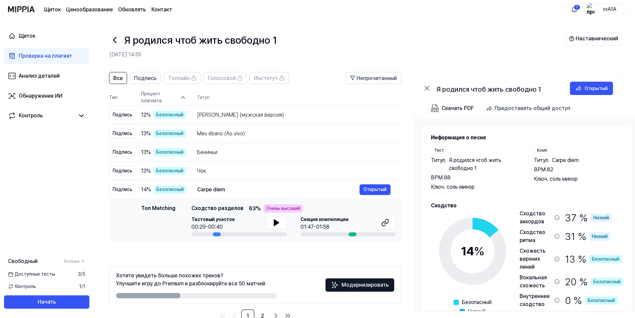
click at [181, 98] on icon at bounding box center [182, 98] width 3 height 2
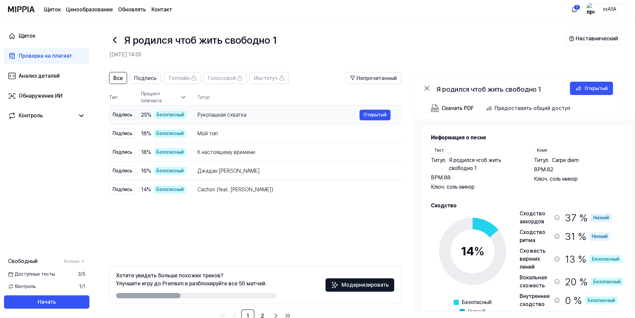
click at [127, 116] on div "Подпись" at bounding box center [122, 115] width 27 height 10
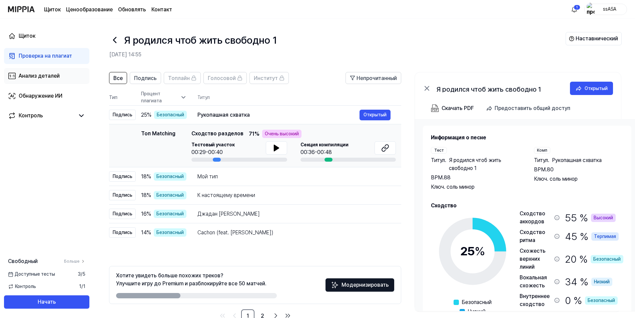
click at [48, 78] on div "Анализ деталей" at bounding box center [39, 76] width 41 height 8
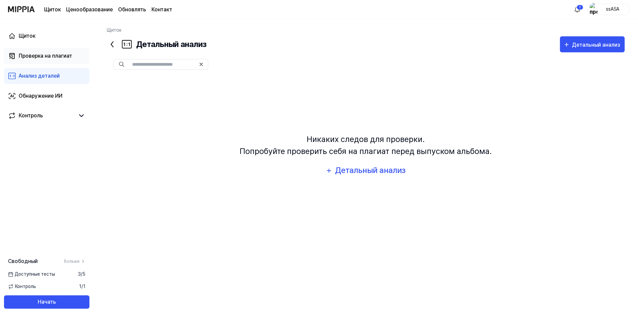
click at [52, 61] on link "Проверка на плагиат" at bounding box center [46, 56] width 85 height 16
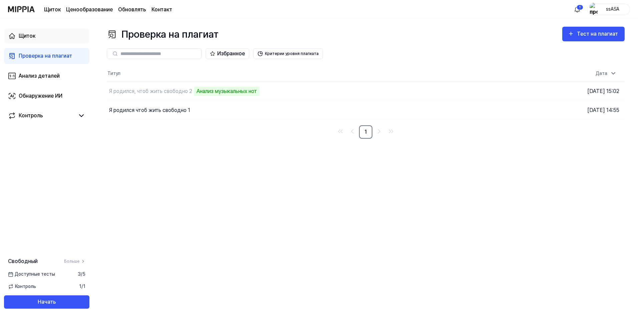
click at [40, 39] on link "Щиток" at bounding box center [46, 36] width 85 height 16
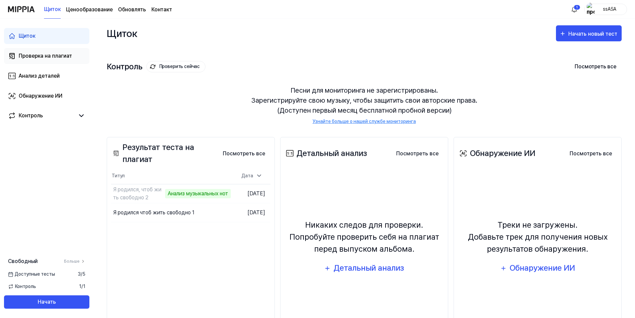
click at [42, 57] on div "Проверка на плагиат" at bounding box center [45, 56] width 53 height 8
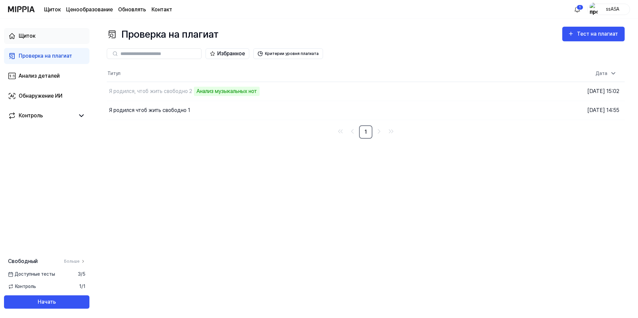
click at [40, 40] on link "Щиток" at bounding box center [46, 36] width 85 height 16
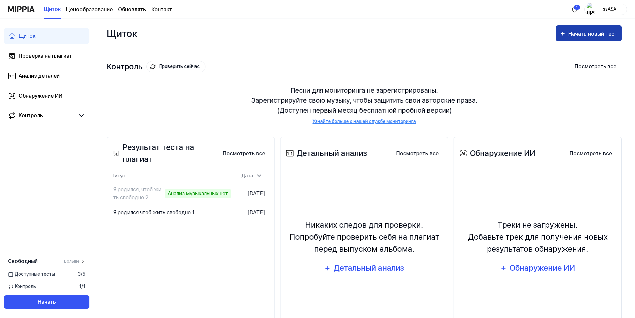
click at [575, 30] on div "Начать новый тест" at bounding box center [593, 34] width 50 height 9
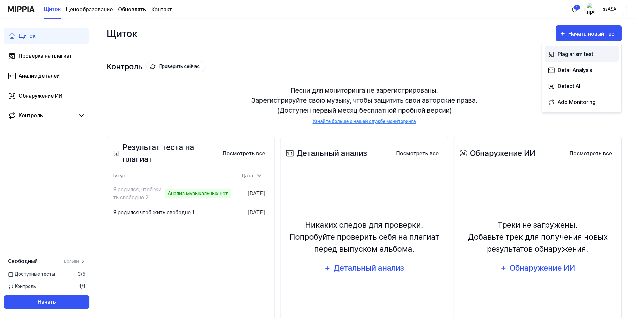
click at [582, 59] on button "Plagiarism test" at bounding box center [582, 54] width 74 height 16
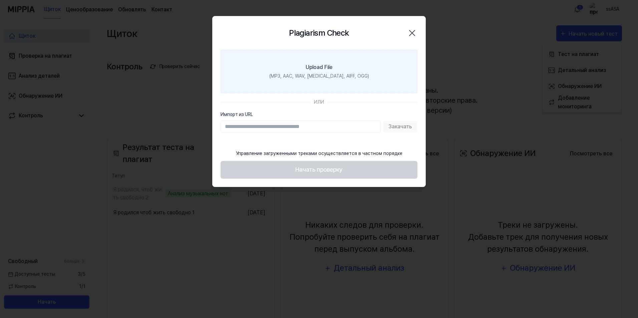
click at [335, 78] on div "(MP3, AAC, WAV, [MEDICAL_DATA], AIFF, OGG)" at bounding box center [319, 76] width 100 height 7
click at [0, 0] on input "Upload File (MP3, AAC, WAV, [MEDICAL_DATA], AIFF, OGG)" at bounding box center [0, 0] width 0 height 0
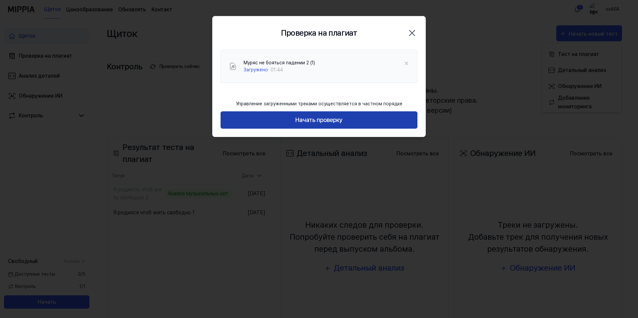
click at [360, 119] on button "Начать проверку" at bounding box center [318, 120] width 197 height 18
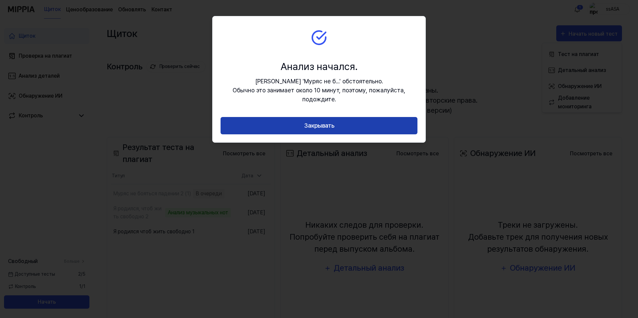
click at [379, 127] on button "Закрывать" at bounding box center [318, 126] width 197 height 18
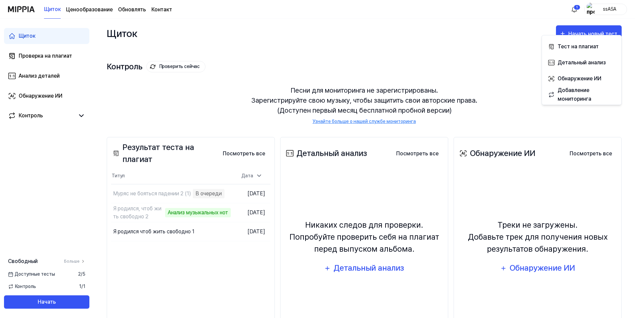
scroll to position [33, 0]
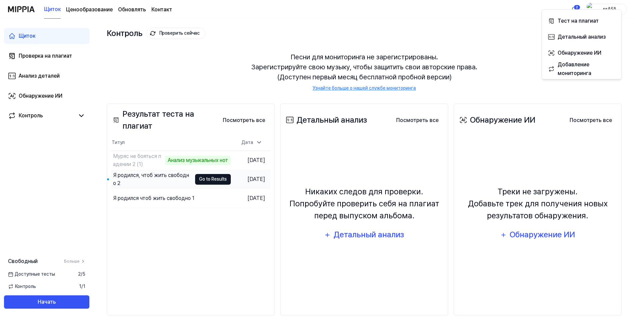
click at [204, 182] on button "Go to Results" at bounding box center [213, 179] width 36 height 11
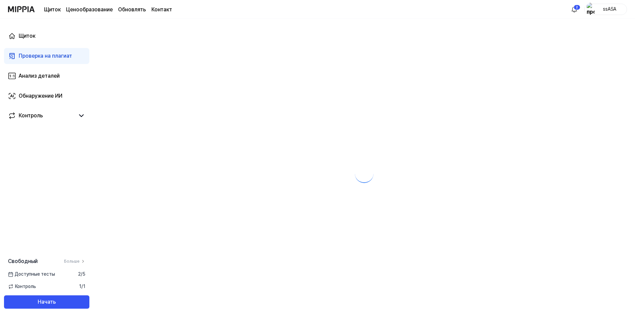
scroll to position [0, 0]
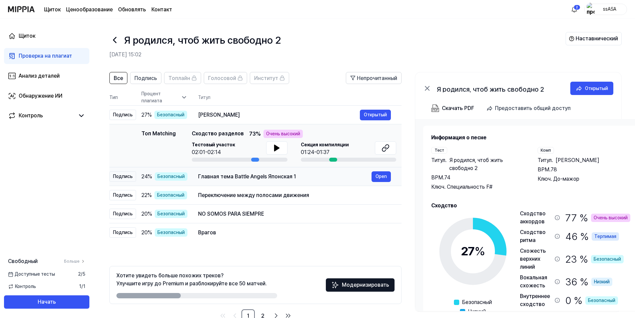
click at [196, 177] on td "Главная тема Battle Angels Японская 1 Open" at bounding box center [294, 176] width 214 height 19
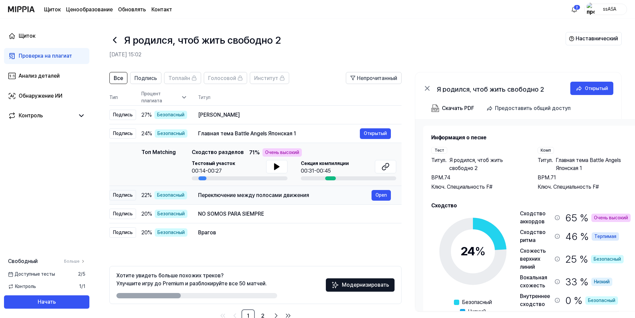
click at [208, 193] on div "Переключение между полосами движения" at bounding box center [284, 195] width 173 height 8
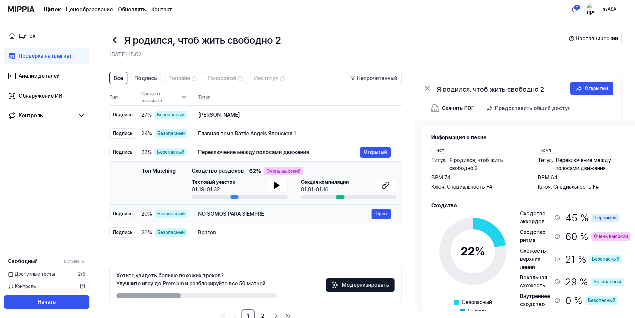
click at [220, 210] on div "NO SOMOS PARA SIEMPRE Open" at bounding box center [294, 214] width 193 height 11
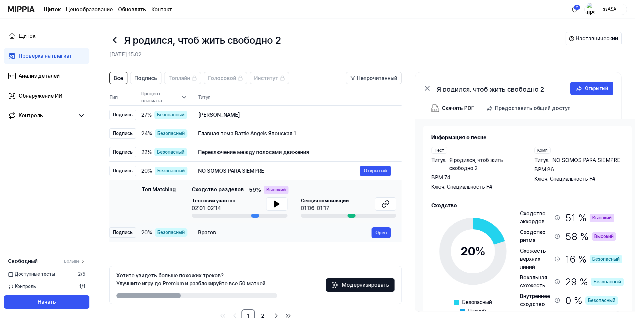
click at [227, 228] on div "Врагов Open" at bounding box center [294, 232] width 193 height 11
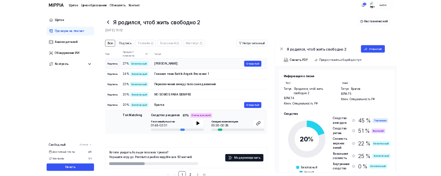
scroll to position [18, 0]
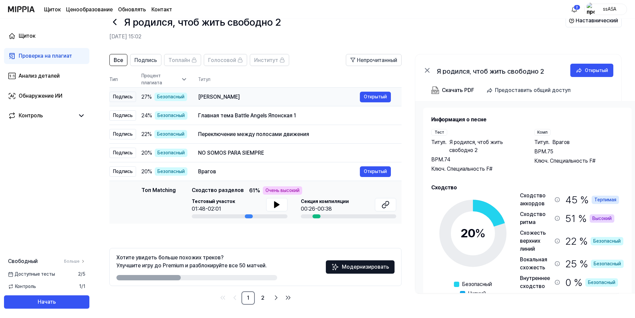
click at [231, 94] on div "[PERSON_NAME]" at bounding box center [279, 97] width 162 height 8
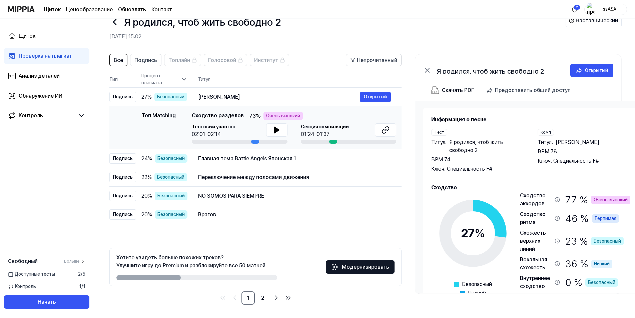
drag, startPoint x: 335, startPoint y: 141, endPoint x: 342, endPoint y: 139, distance: 7.3
click at [340, 140] on div at bounding box center [349, 142] width 96 height 4
click at [386, 131] on icon at bounding box center [386, 130] width 8 height 8
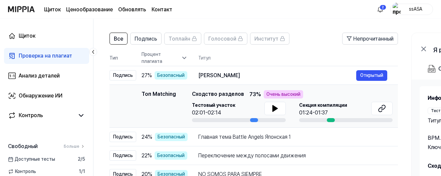
scroll to position [85, 0]
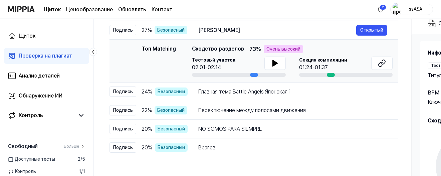
click at [62, 52] on link "Проверка на плагиат" at bounding box center [46, 56] width 85 height 16
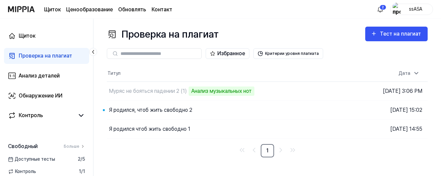
scroll to position [0, 0]
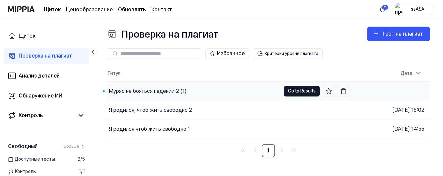
click at [312, 92] on button "Go to Results" at bounding box center [302, 91] width 36 height 11
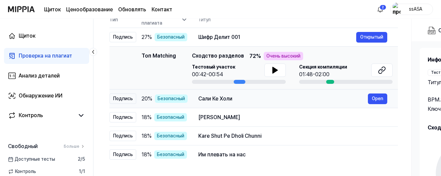
scroll to position [100, 0]
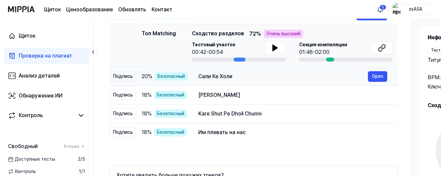
click at [261, 77] on div "Сали Ке Холи" at bounding box center [282, 77] width 169 height 8
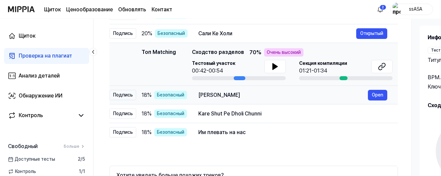
click at [268, 96] on div "[PERSON_NAME]" at bounding box center [282, 95] width 169 height 8
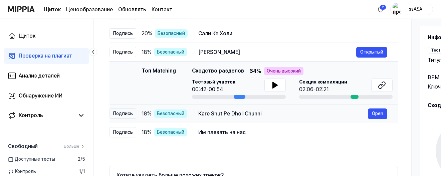
click at [272, 117] on div "Kare Shut Pe Dholi Chunni" at bounding box center [282, 114] width 169 height 8
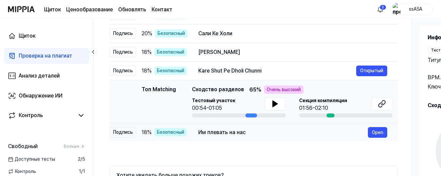
click at [267, 134] on div "Им плевать на нас" at bounding box center [282, 133] width 169 height 8
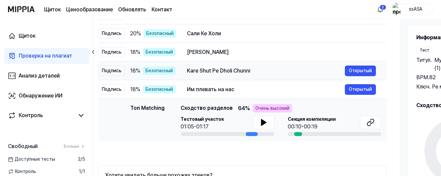
drag, startPoint x: 148, startPoint y: 73, endPoint x: 138, endPoint y: 70, distance: 10.8
click at [137, 72] on span "18 %" at bounding box center [135, 71] width 10 height 8
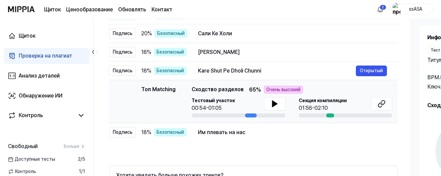
scroll to position [0, 0]
drag, startPoint x: 140, startPoint y: 69, endPoint x: 156, endPoint y: 108, distance: 42.2
click at [156, 108] on tbody "Подпись 27 % Безопасный Шифр Делит 001 Открытый Подпись 20 % Безопасный Сали Ке…" at bounding box center [253, 74] width 288 height 136
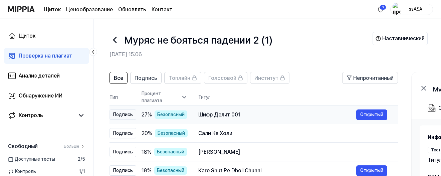
scroll to position [33, 0]
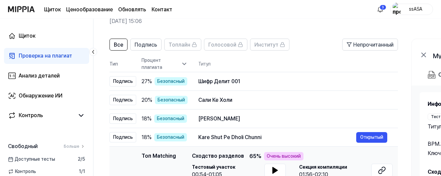
click at [186, 67] on icon at bounding box center [184, 64] width 7 height 7
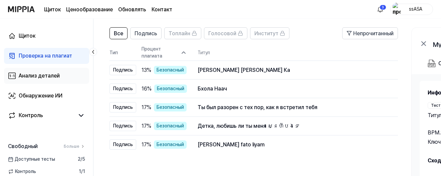
scroll to position [133, 0]
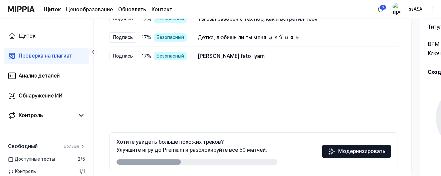
click at [43, 163] on font "Доступные тесты" at bounding box center [35, 159] width 40 height 7
click at [42, 163] on div "Свободный Больше Доступные тесты 2 / 5 Контроль 1 / 1 Начать" at bounding box center [46, 168] width 93 height 51
drag, startPoint x: 42, startPoint y: 163, endPoint x: 45, endPoint y: 52, distance: 111.4
click at [45, 53] on div "Проверка на плагиат" at bounding box center [45, 56] width 53 height 8
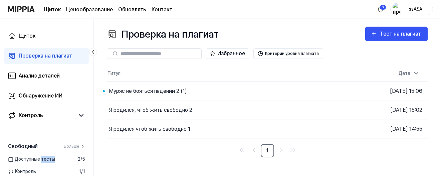
scroll to position [0, 0]
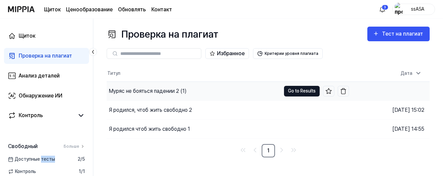
click at [286, 91] on button "Go to Results" at bounding box center [302, 91] width 36 height 11
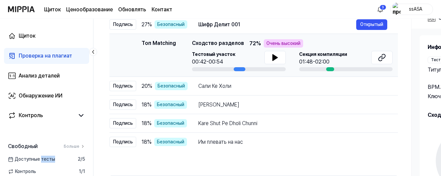
scroll to position [33, 0]
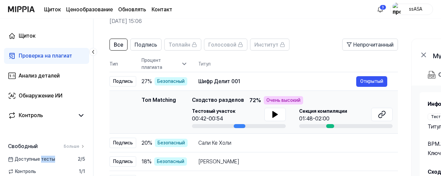
click at [54, 54] on div "Проверка на плагиат" at bounding box center [45, 56] width 53 height 8
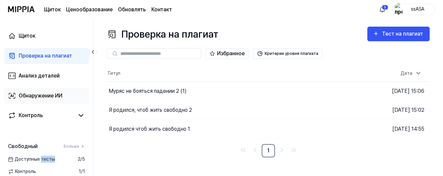
click at [44, 95] on div "Обнаружение ИИ" at bounding box center [41, 96] width 44 height 8
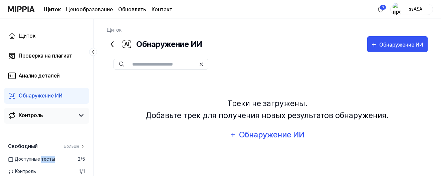
click at [42, 118] on div "Контроль" at bounding box center [31, 116] width 24 height 8
click at [255, 133] on div "Обнаружение ИИ" at bounding box center [272, 135] width 66 height 13
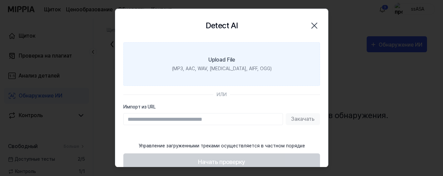
click at [225, 64] on div "Upload File" at bounding box center [221, 60] width 27 height 8
click at [0, 0] on input "Upload File (MP3, AAC, WAV, [MEDICAL_DATA], AIFF, OGG)" at bounding box center [0, 0] width 0 height 0
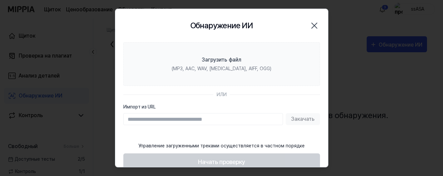
click at [315, 26] on icon "button" at bounding box center [314, 25] width 11 height 11
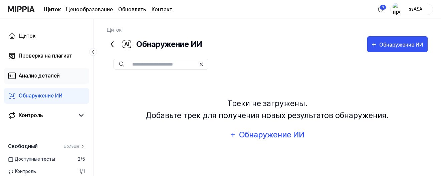
click at [40, 71] on link "Анализ деталей" at bounding box center [46, 76] width 85 height 16
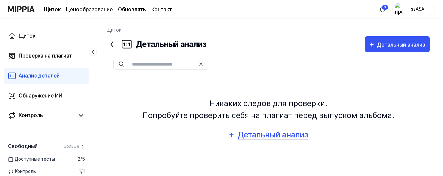
click at [243, 132] on div "Детальный анализ" at bounding box center [272, 135] width 71 height 13
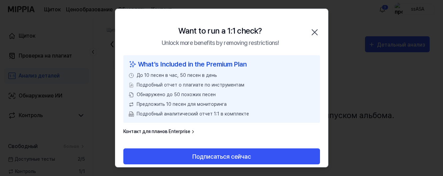
click at [311, 29] on icon "button" at bounding box center [315, 32] width 11 height 11
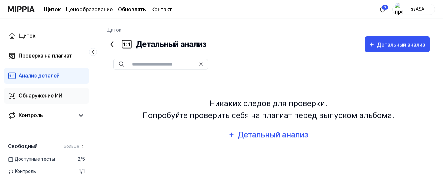
click at [71, 94] on link "Обнаружение ИИ" at bounding box center [46, 96] width 85 height 16
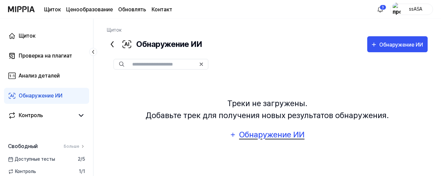
click at [265, 133] on div "Обнаружение ИИ" at bounding box center [272, 135] width 66 height 13
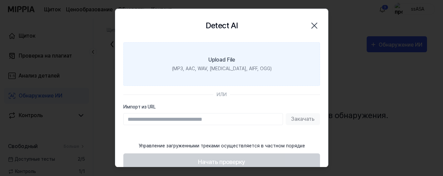
click at [229, 71] on div "(MP3, AAC, WAV, [MEDICAL_DATA], AIFF, OGG)" at bounding box center [222, 68] width 100 height 7
click at [0, 0] on input "Upload File (MP3, AAC, WAV, [MEDICAL_DATA], AIFF, OGG)" at bounding box center [0, 0] width 0 height 0
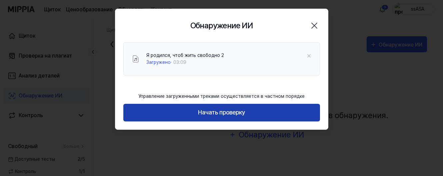
click at [276, 111] on button "Начать проверку" at bounding box center [221, 113] width 197 height 18
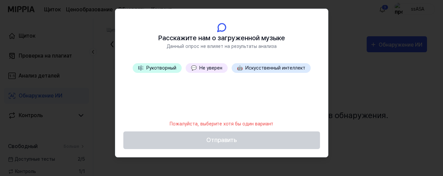
click at [209, 70] on button "💬 Не уверен" at bounding box center [207, 68] width 42 height 10
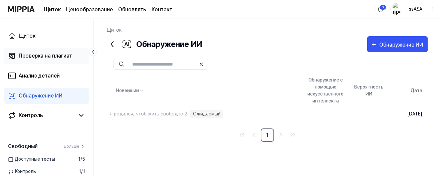
click at [47, 60] on div "Проверка на плагиат" at bounding box center [45, 56] width 53 height 8
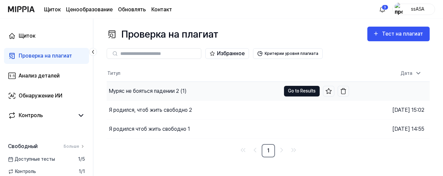
click at [294, 92] on button "Go to Results" at bounding box center [302, 91] width 36 height 11
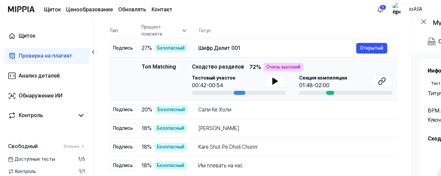
scroll to position [100, 0]
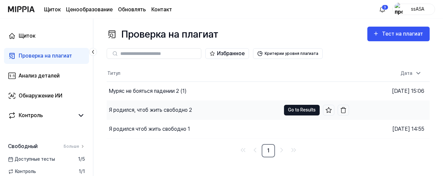
click at [295, 111] on button "Go to Results" at bounding box center [302, 110] width 36 height 11
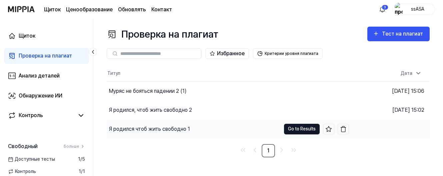
click at [297, 129] on button "Go to Results" at bounding box center [302, 129] width 36 height 11
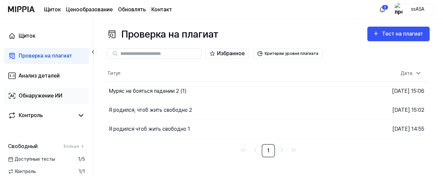
click at [49, 93] on div "Обнаружение ИИ" at bounding box center [41, 96] width 44 height 8
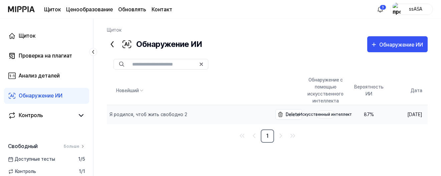
click at [220, 113] on div "Я родился, чтоб жить свободно 2" at bounding box center [189, 114] width 165 height 19
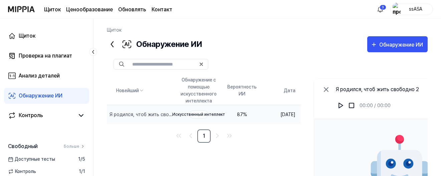
click at [254, 121] on td "87 %" at bounding box center [242, 114] width 40 height 19
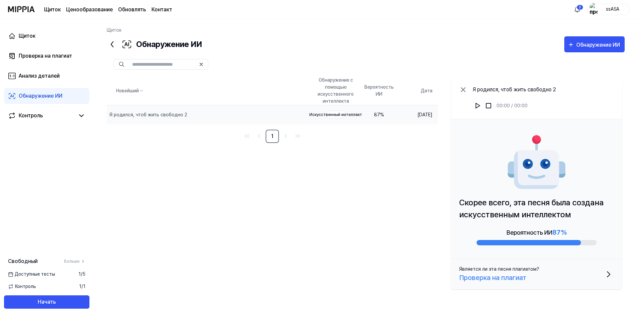
click at [379, 113] on div "87 %" at bounding box center [378, 114] width 29 height 7
drag, startPoint x: 379, startPoint y: 114, endPoint x: 343, endPoint y: 115, distance: 35.4
click at [343, 115] on tr "Я родился, чтоб жить свободно 2 Delete Искусственный интеллект 87 % [DATE]" at bounding box center [272, 114] width 331 height 19
click at [337, 114] on div "Искусственный интеллект" at bounding box center [335, 115] width 19 height 8
click at [326, 114] on div "Искусственный интеллект" at bounding box center [335, 115] width 19 height 8
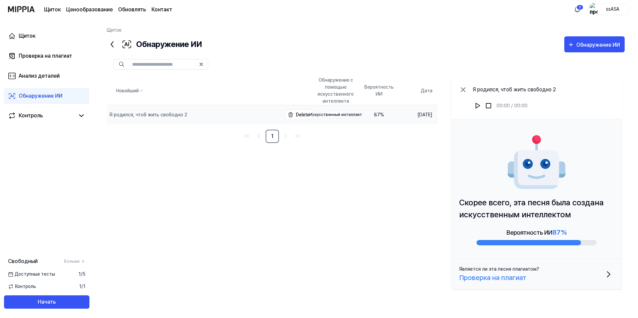
click at [151, 116] on div "Я родился, чтоб жить свободно 2" at bounding box center [148, 114] width 78 height 7
